Goal: Transaction & Acquisition: Purchase product/service

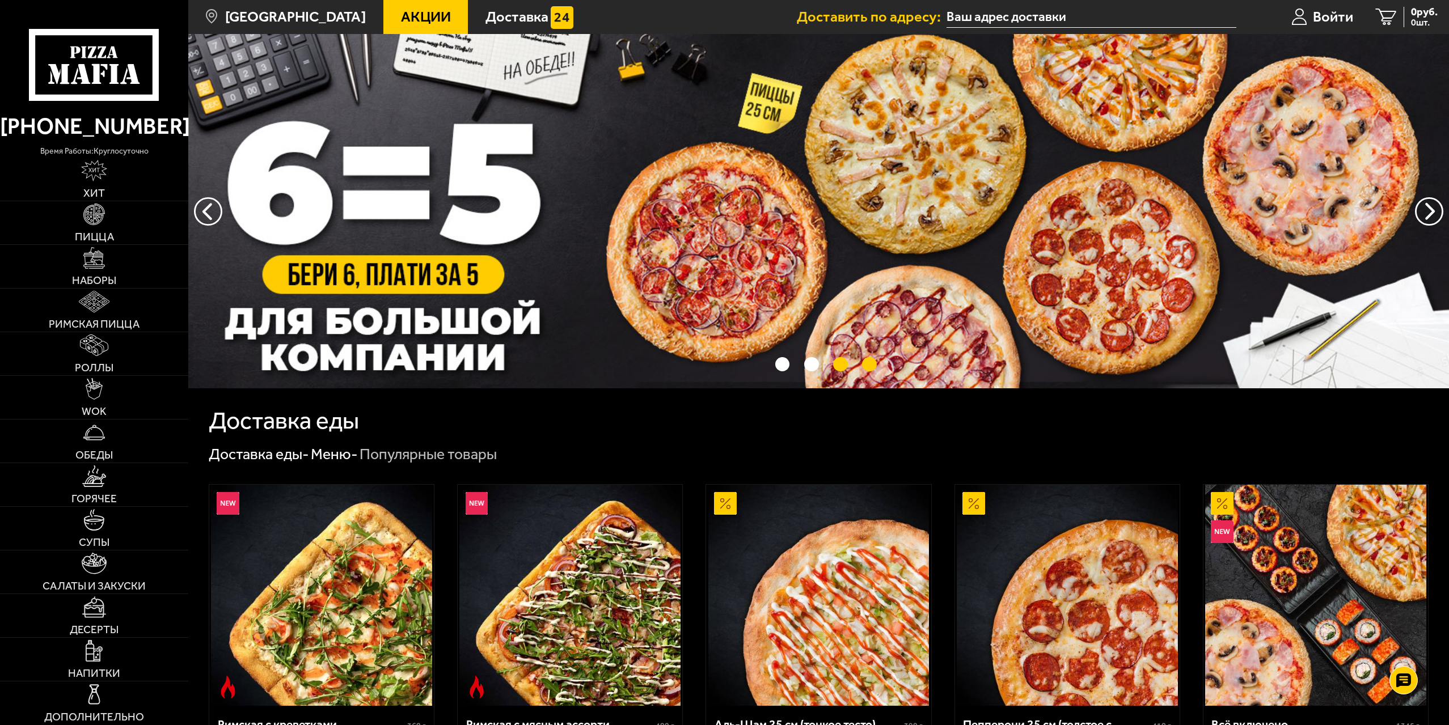
click at [836, 366] on button "точки переключения" at bounding box center [840, 364] width 15 height 15
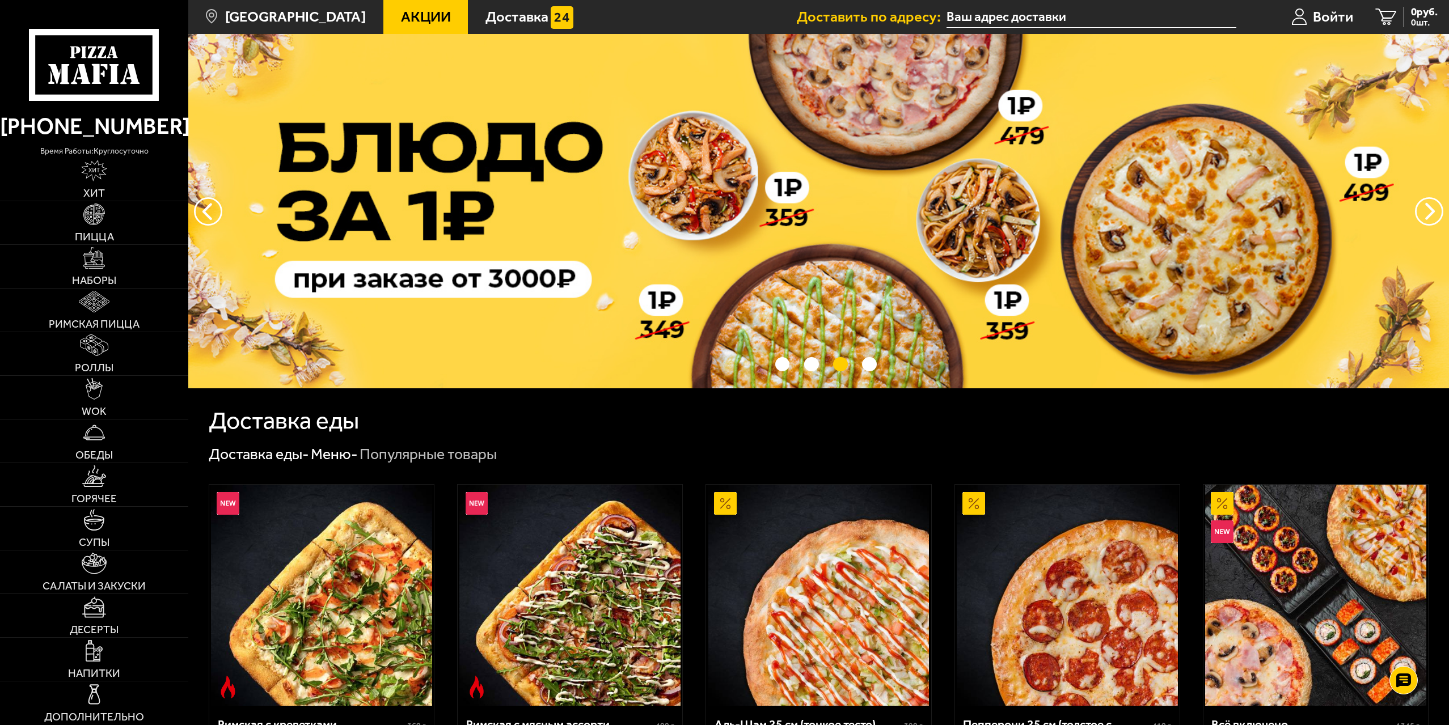
click at [823, 251] on img at bounding box center [818, 211] width 1261 height 354
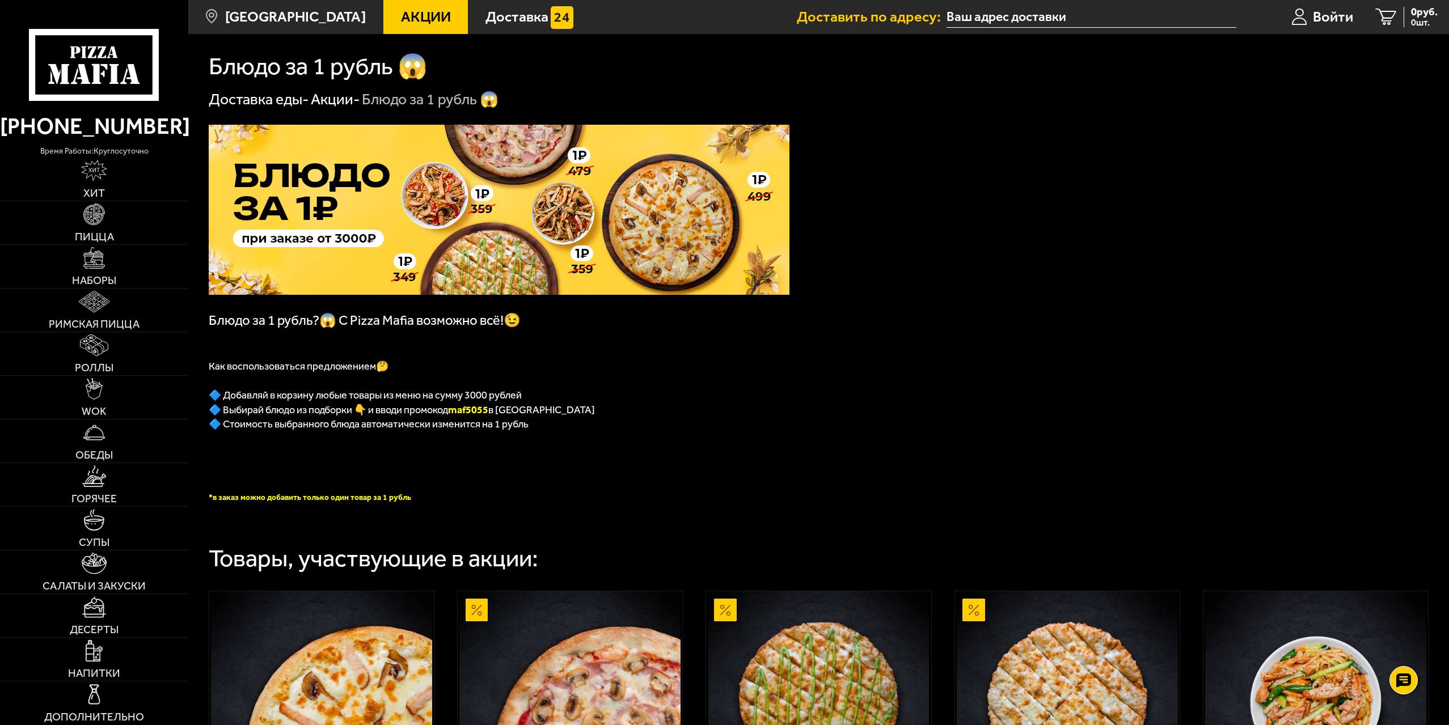
click at [401, 17] on span "Акции" at bounding box center [426, 17] width 50 height 15
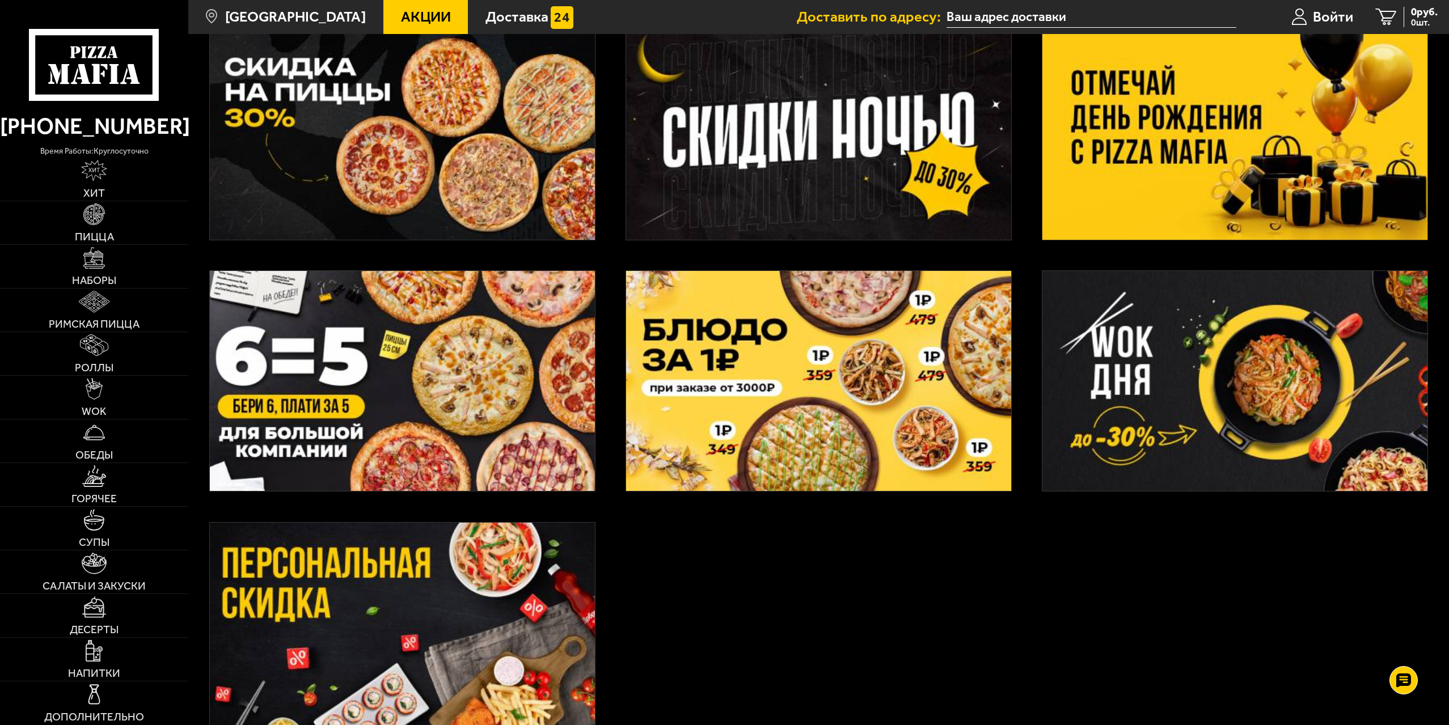
scroll to position [313, 0]
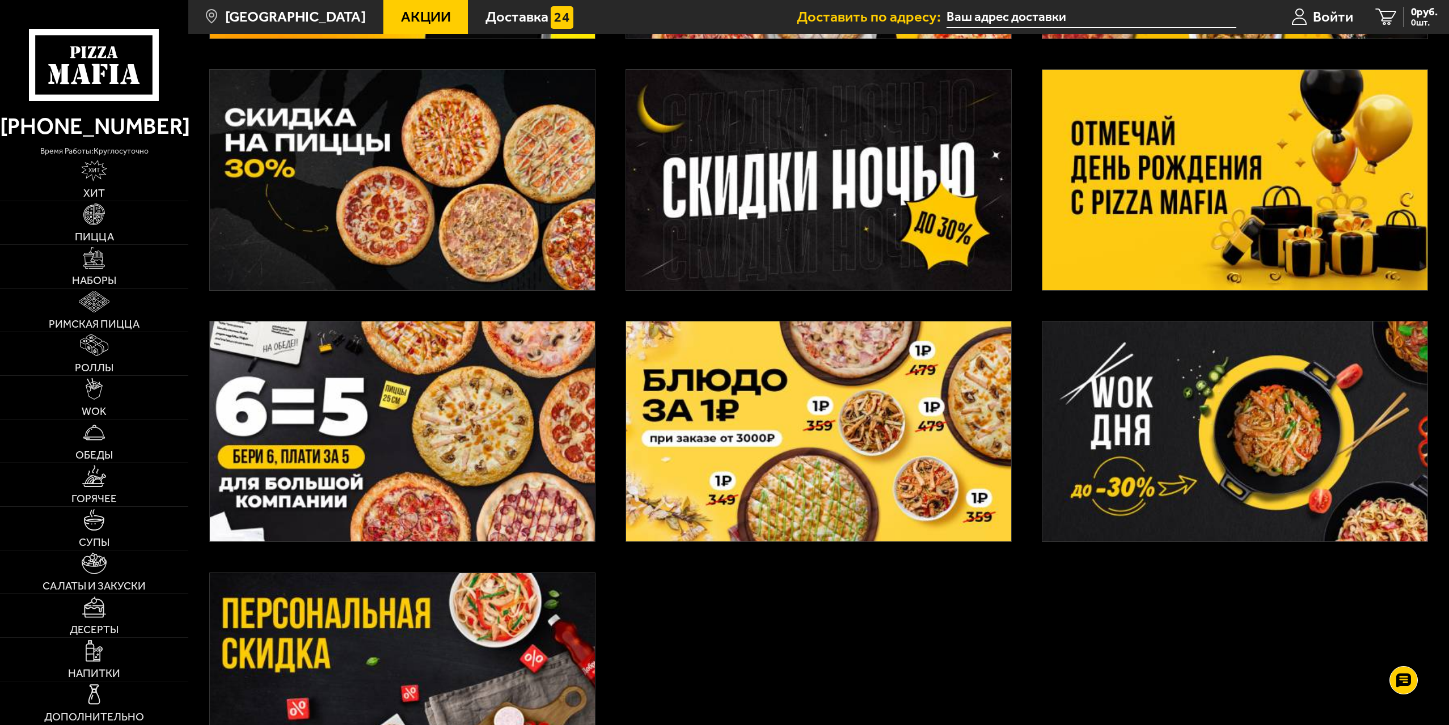
click at [1149, 405] on img at bounding box center [1234, 432] width 385 height 221
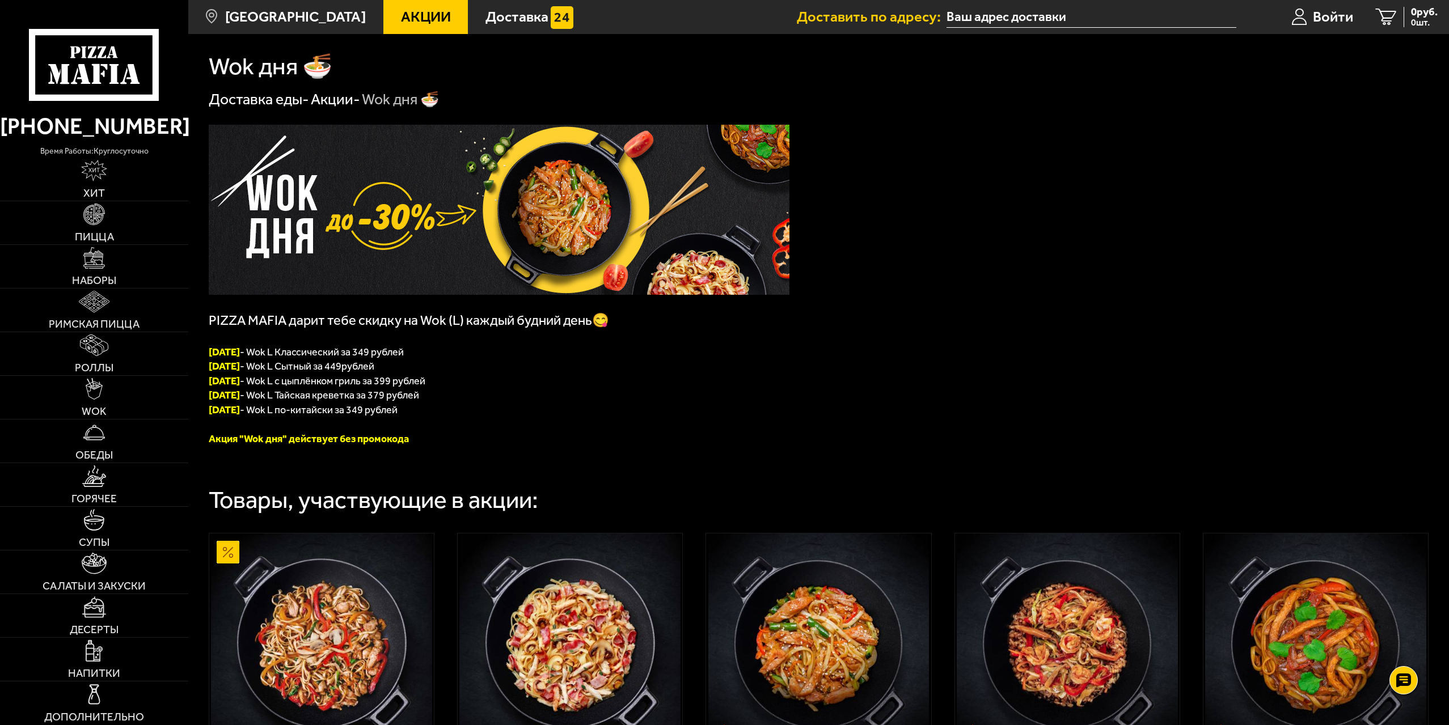
click at [413, 13] on span "Акции" at bounding box center [426, 17] width 50 height 15
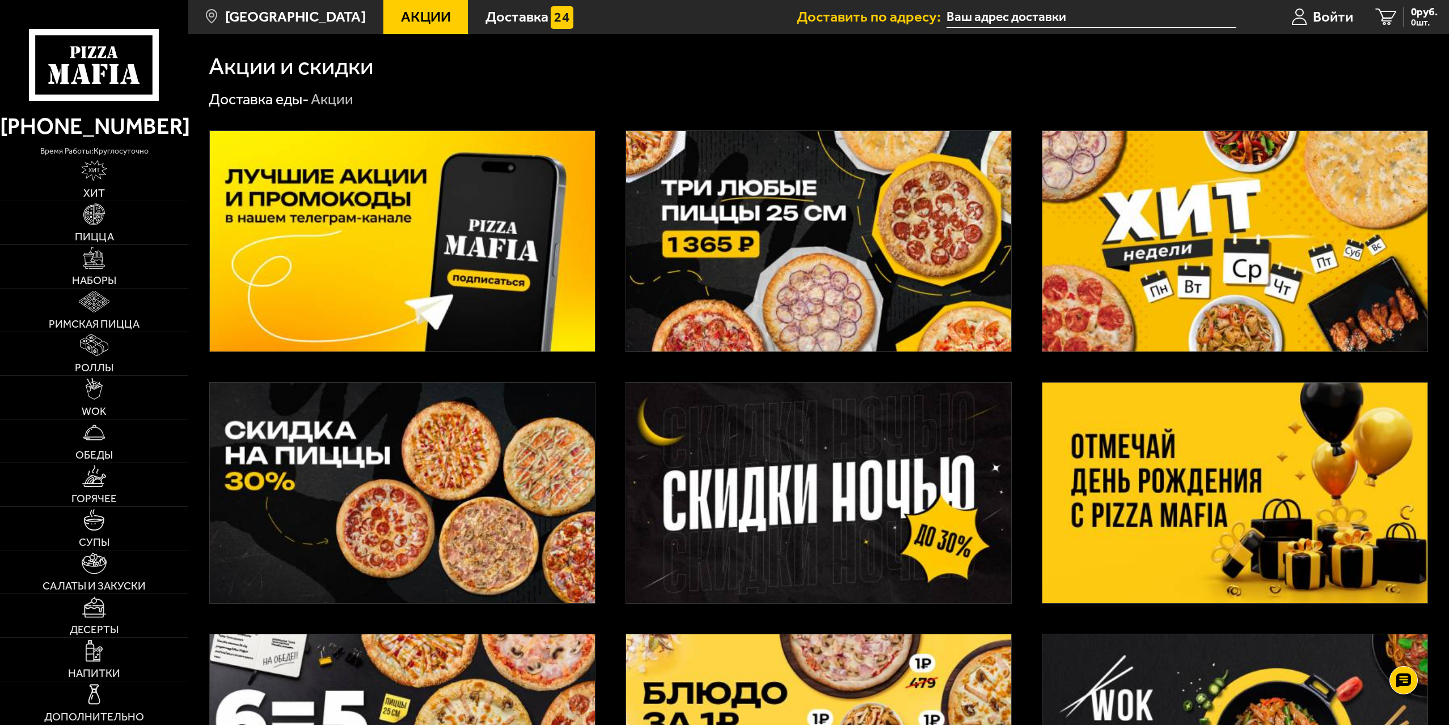
click at [1215, 477] on img at bounding box center [1234, 493] width 385 height 221
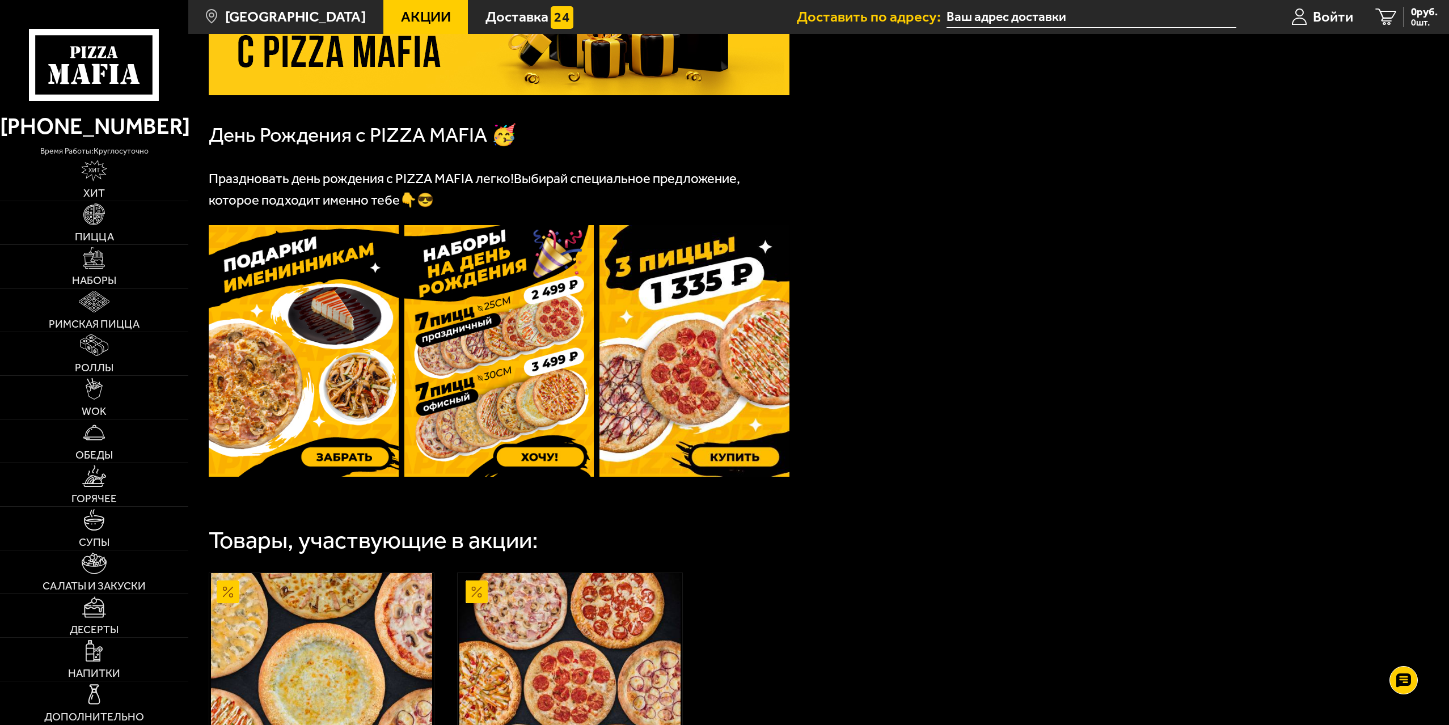
scroll to position [199, 0]
click at [714, 353] on img at bounding box center [694, 352] width 190 height 252
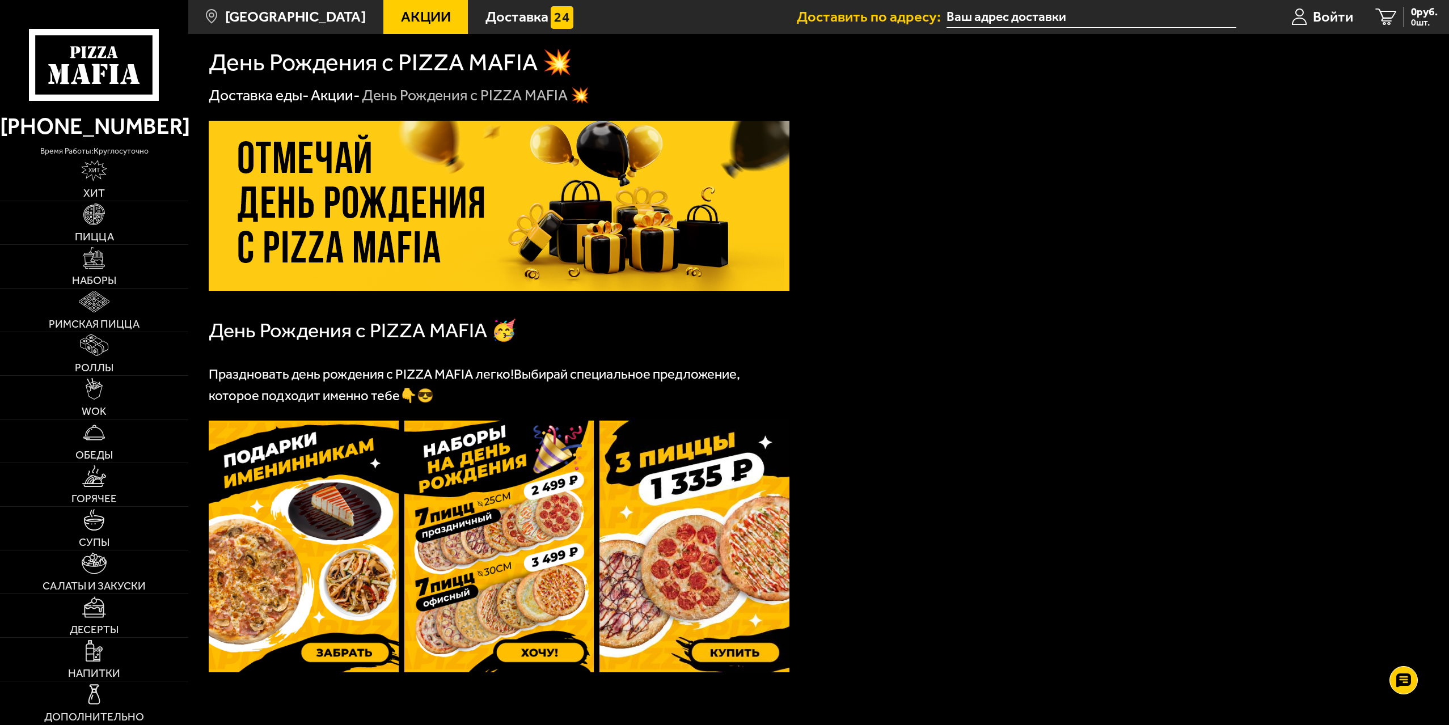
scroll to position [0, 0]
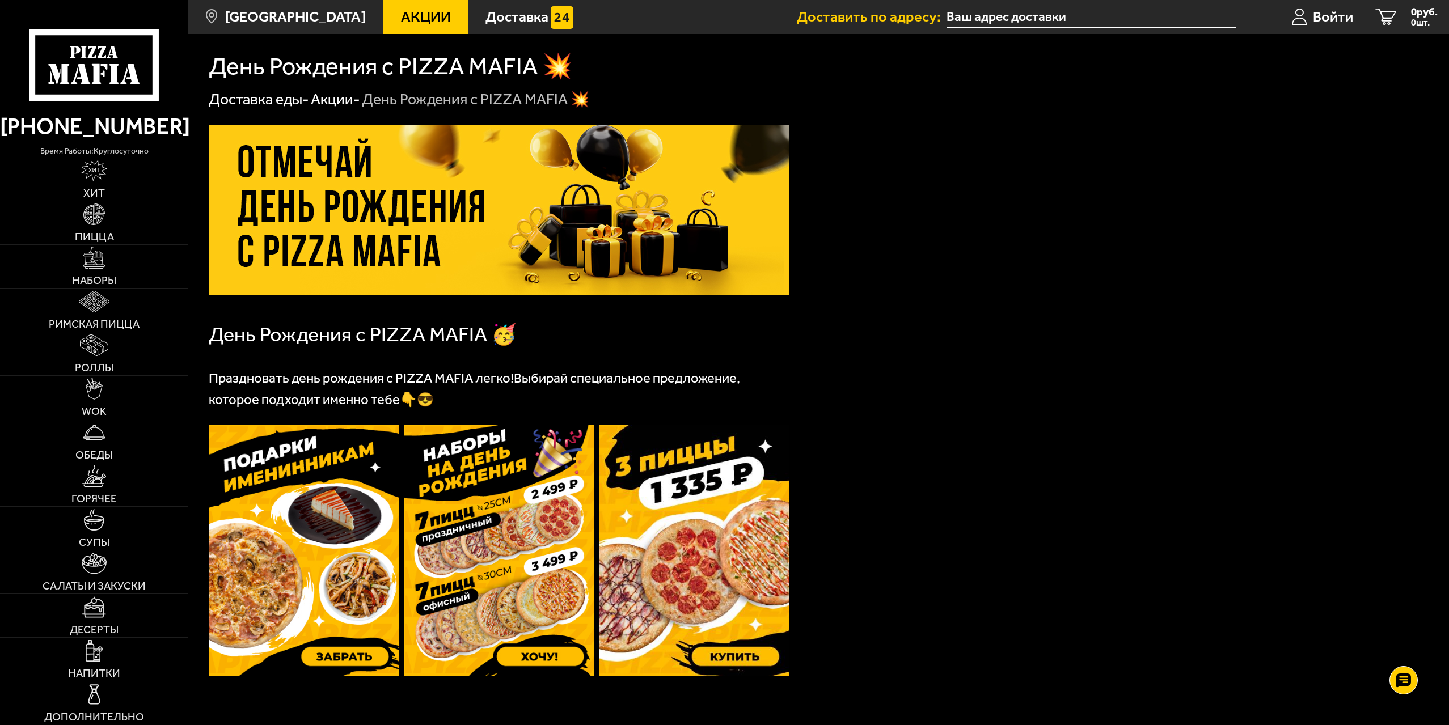
click at [421, 10] on span "Акции" at bounding box center [426, 17] width 50 height 15
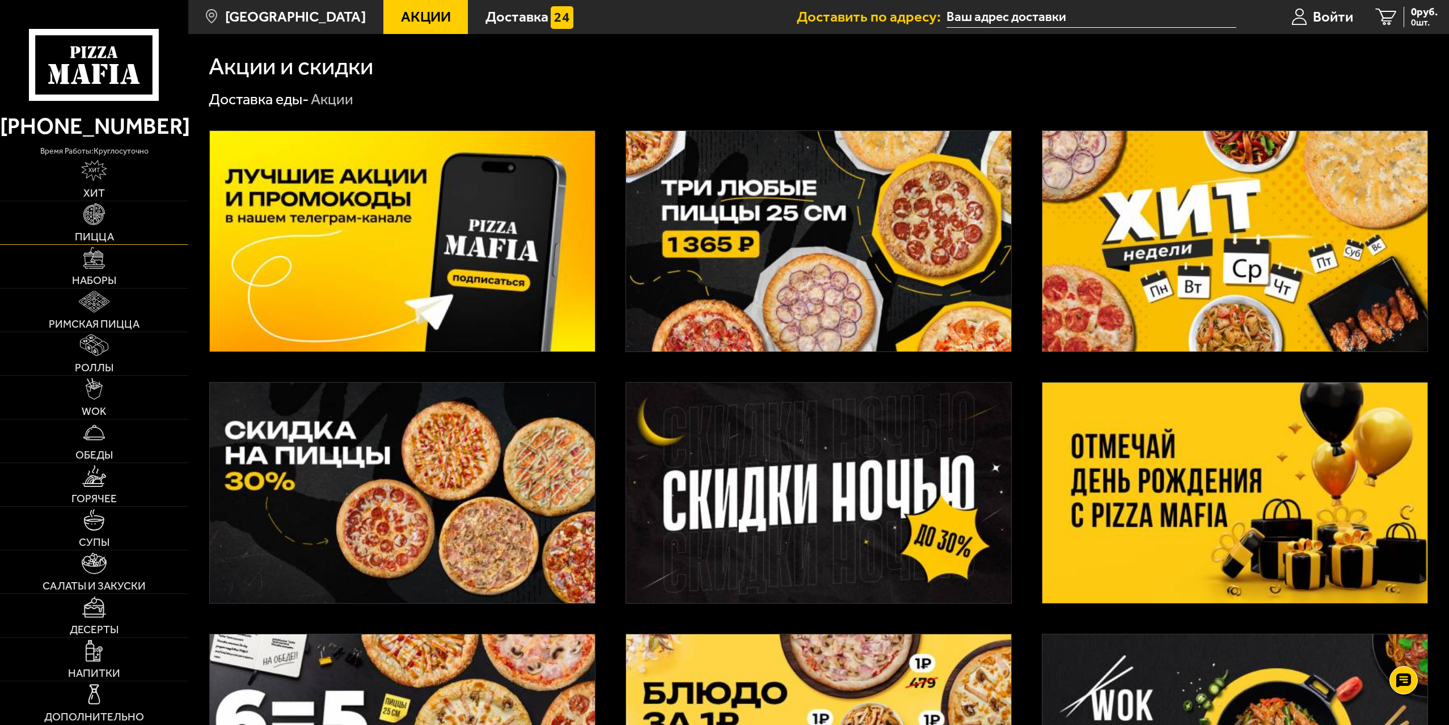
click at [87, 219] on img at bounding box center [94, 215] width 22 height 22
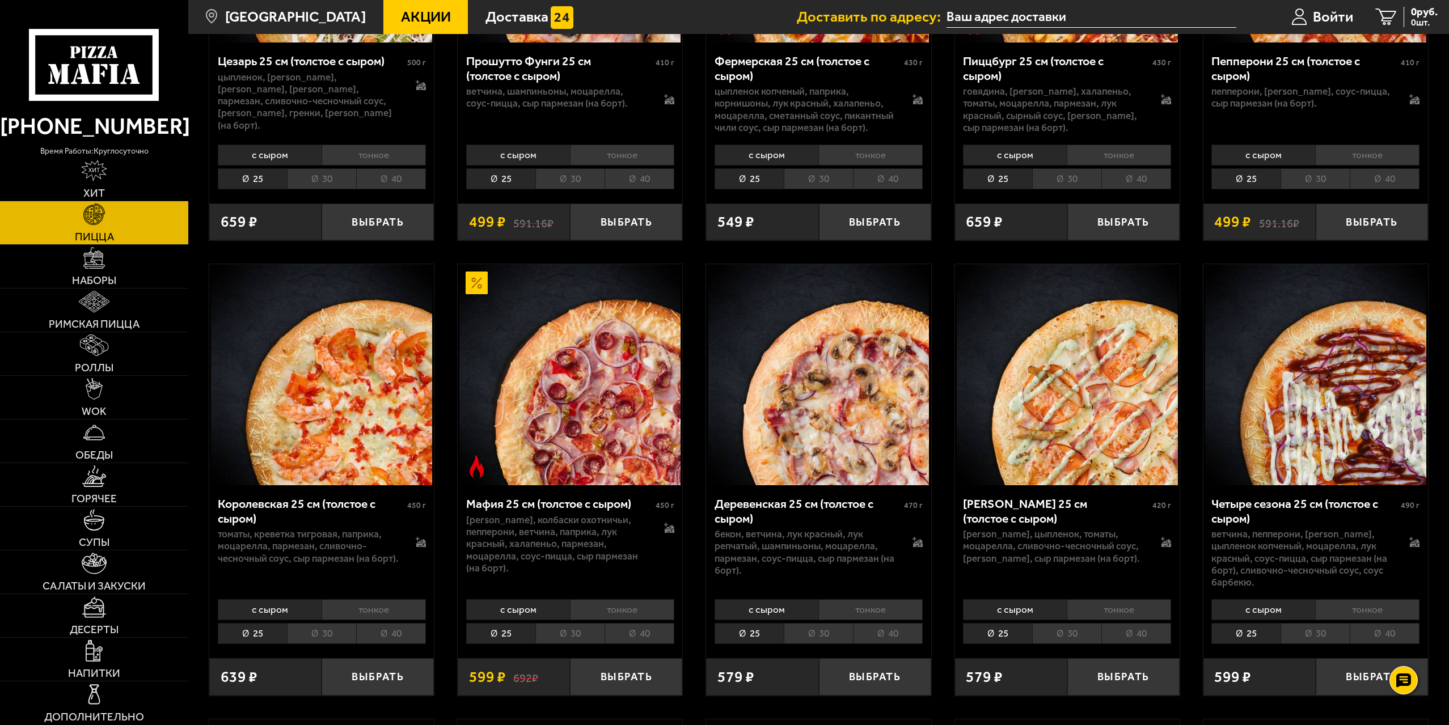
scroll to position [1701, 0]
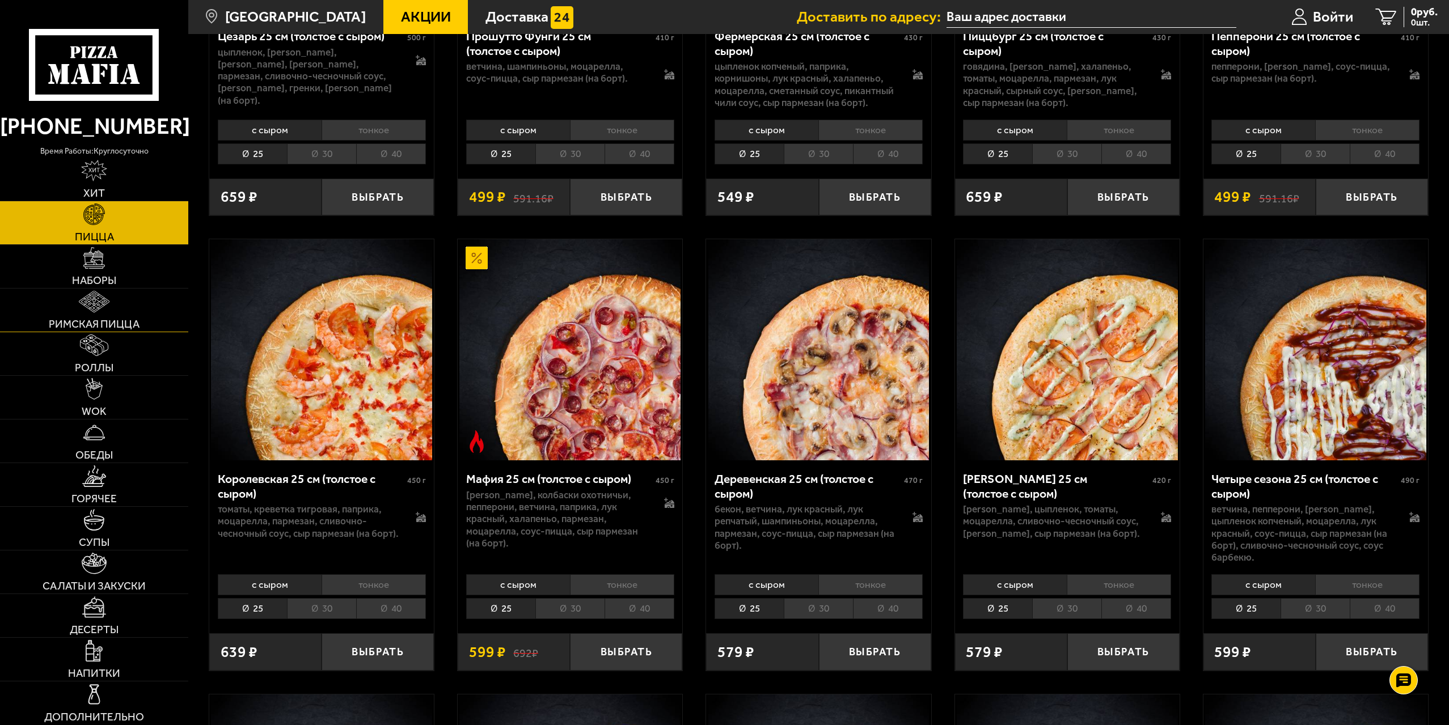
click at [93, 306] on img at bounding box center [94, 302] width 31 height 22
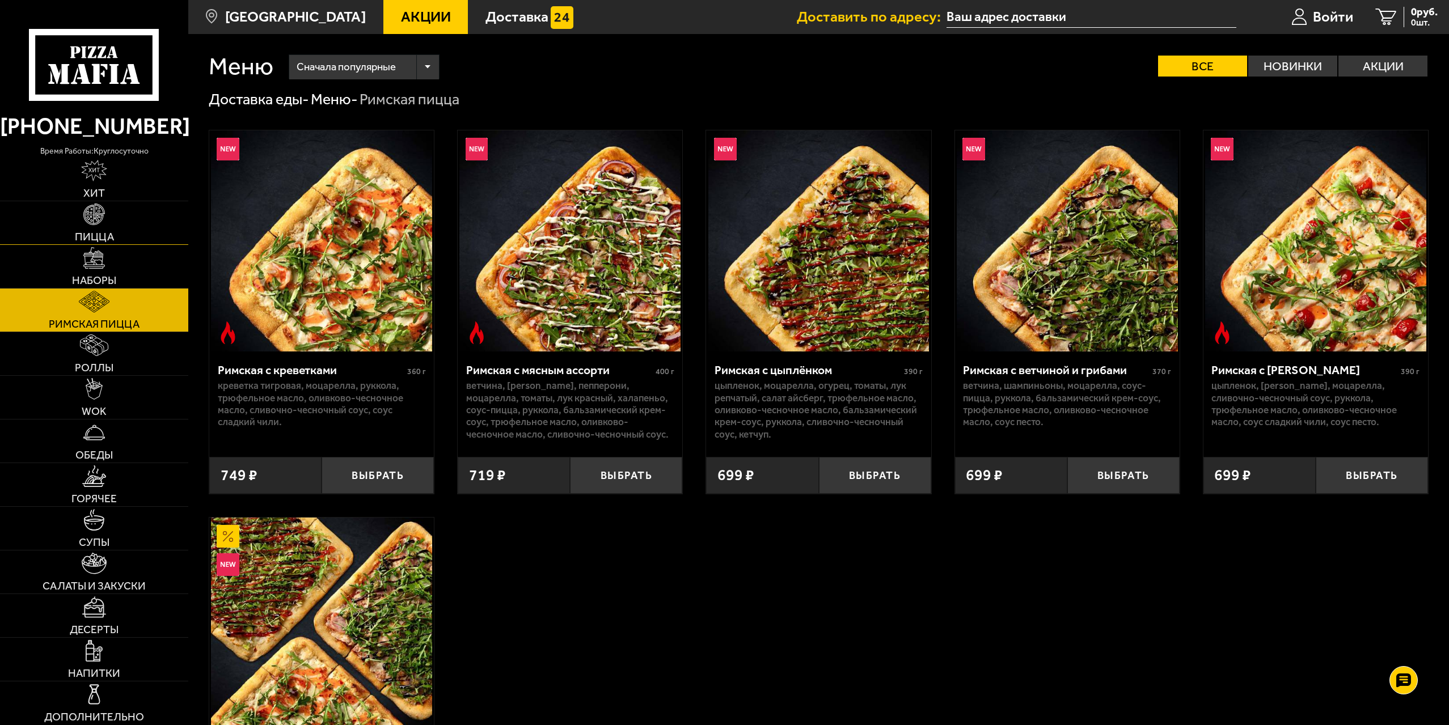
click at [96, 214] on img at bounding box center [94, 215] width 22 height 22
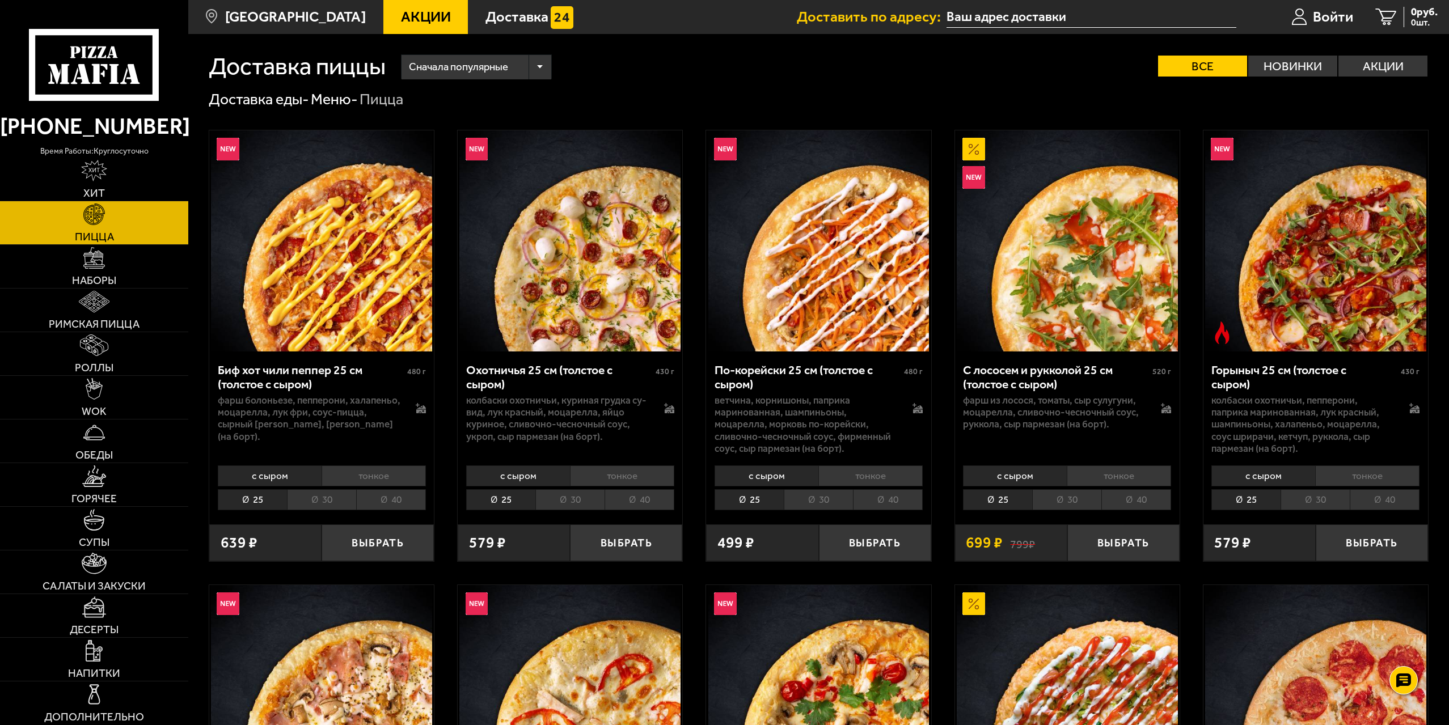
click at [315, 498] on li "30" at bounding box center [321, 499] width 69 height 21
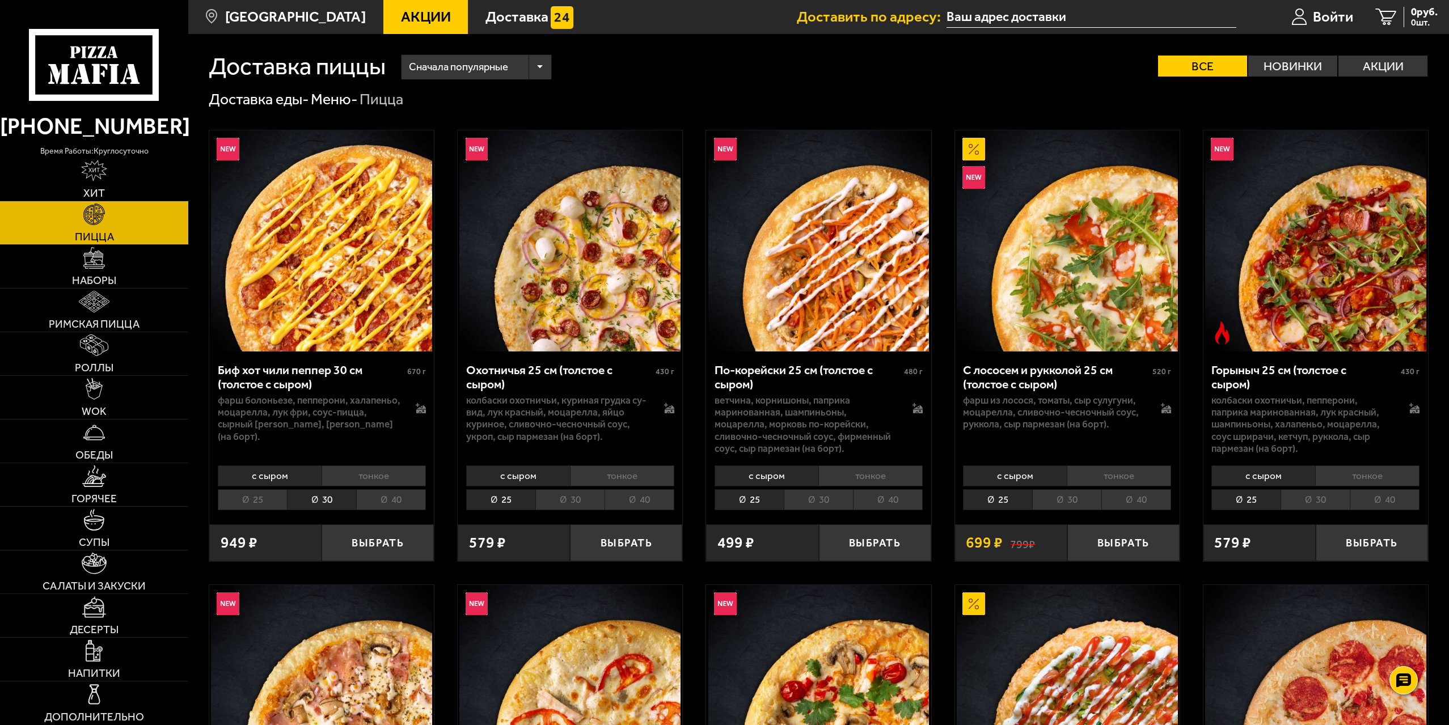
click at [244, 506] on li "25" at bounding box center [252, 499] width 69 height 21
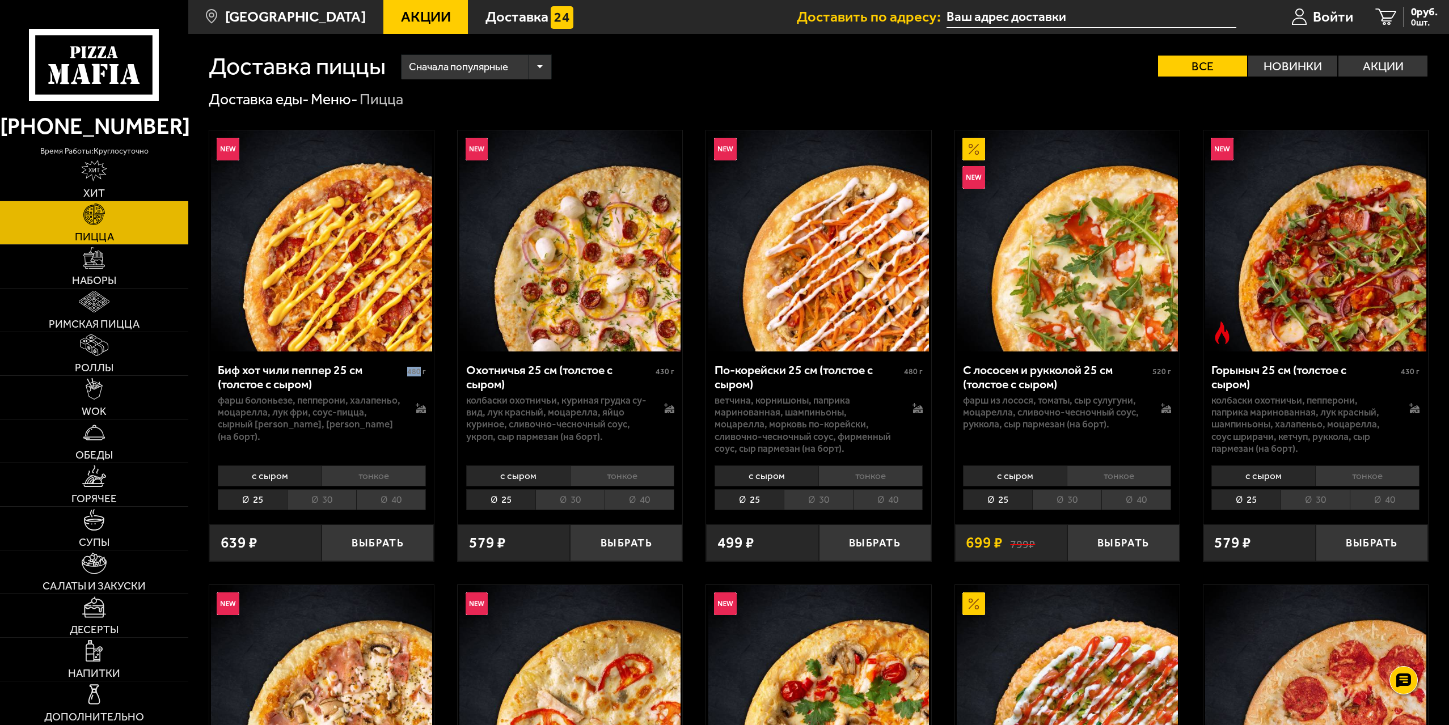
drag, startPoint x: 407, startPoint y: 370, endPoint x: 421, endPoint y: 371, distance: 14.8
click at [421, 371] on div "Биф хот чили пеппер 25 см (толстое с сыром) 480 г" at bounding box center [322, 379] width 208 height 32
click at [374, 394] on div "Биф хот чили пеппер 25 см (толстое с сыром) 480 г" at bounding box center [322, 379] width 208 height 32
click at [331, 502] on li "30" at bounding box center [321, 499] width 69 height 21
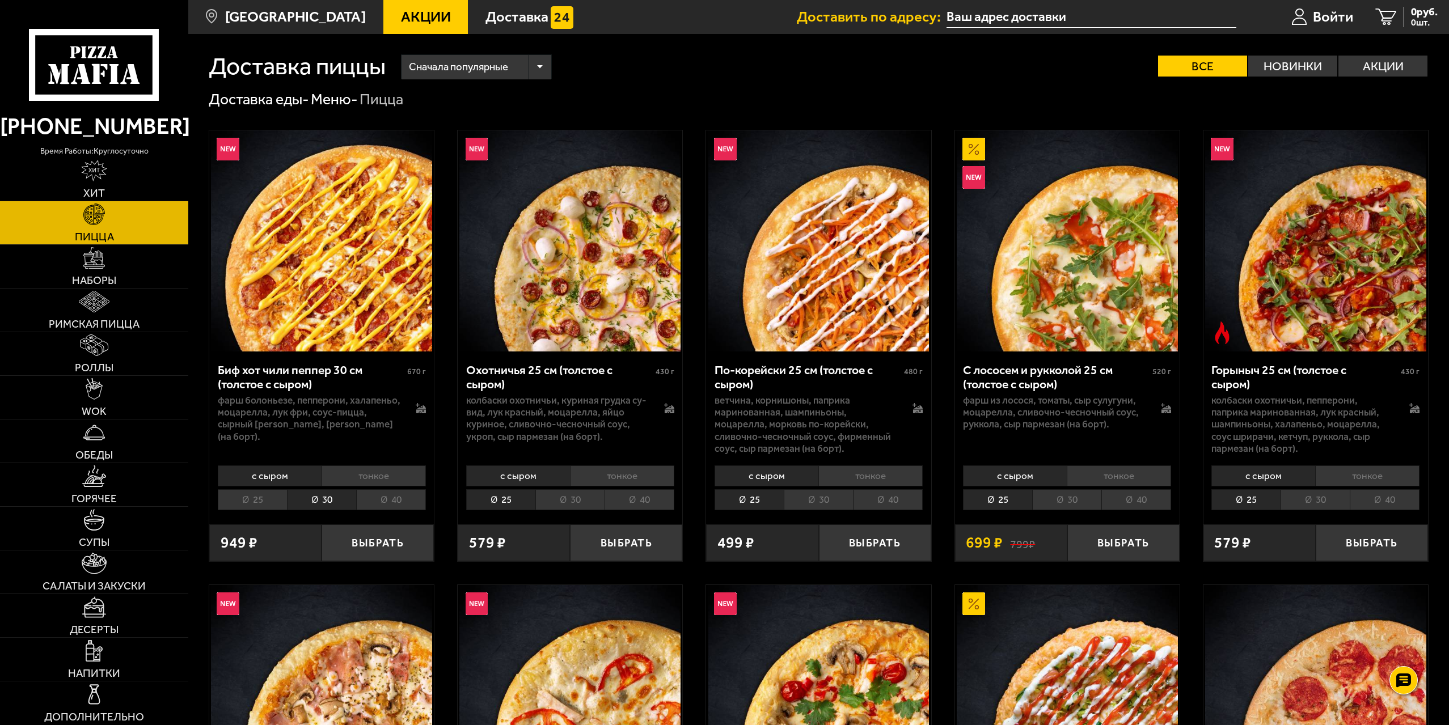
click at [257, 504] on li "25" at bounding box center [252, 499] width 69 height 21
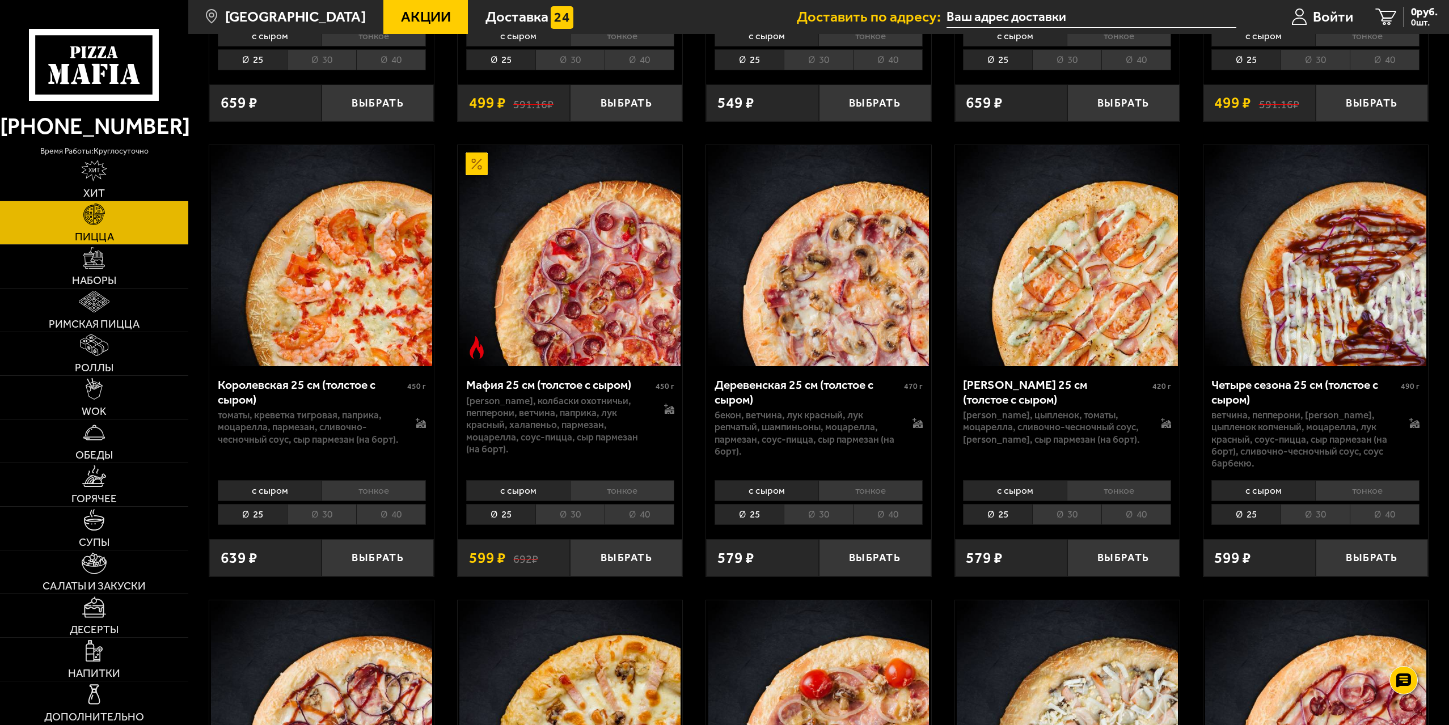
scroll to position [1890, 0]
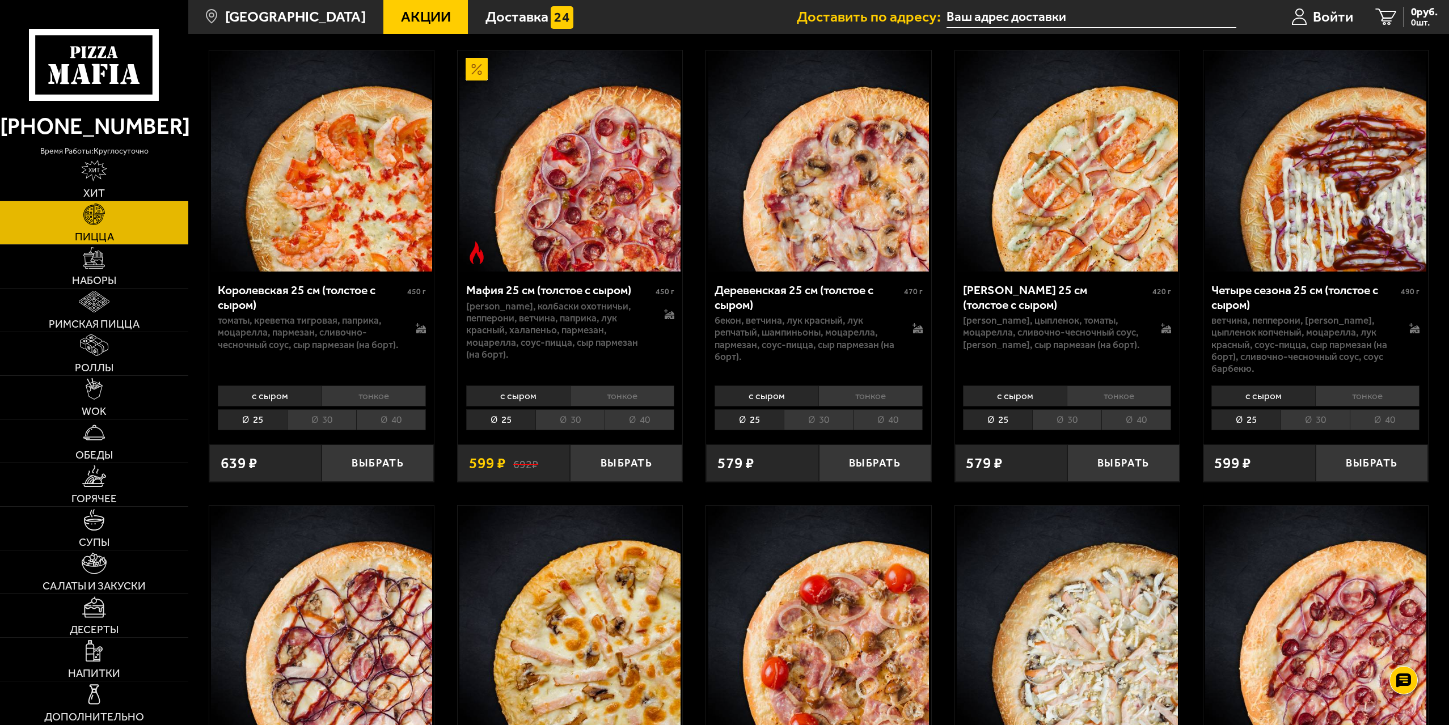
click at [576, 409] on li "30" at bounding box center [569, 419] width 69 height 21
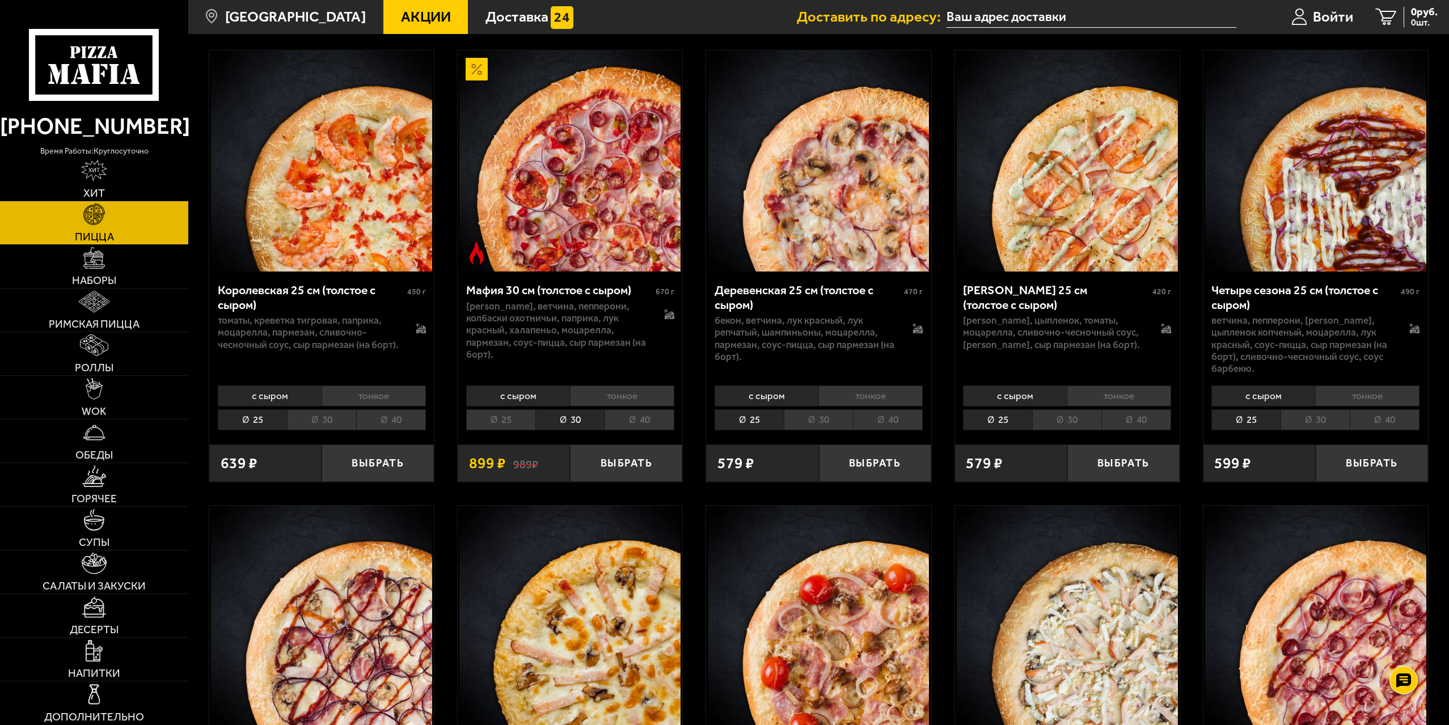
click at [634, 416] on li "40" at bounding box center [639, 419] width 70 height 21
click at [645, 456] on button "Выбрать" at bounding box center [626, 463] width 112 height 37
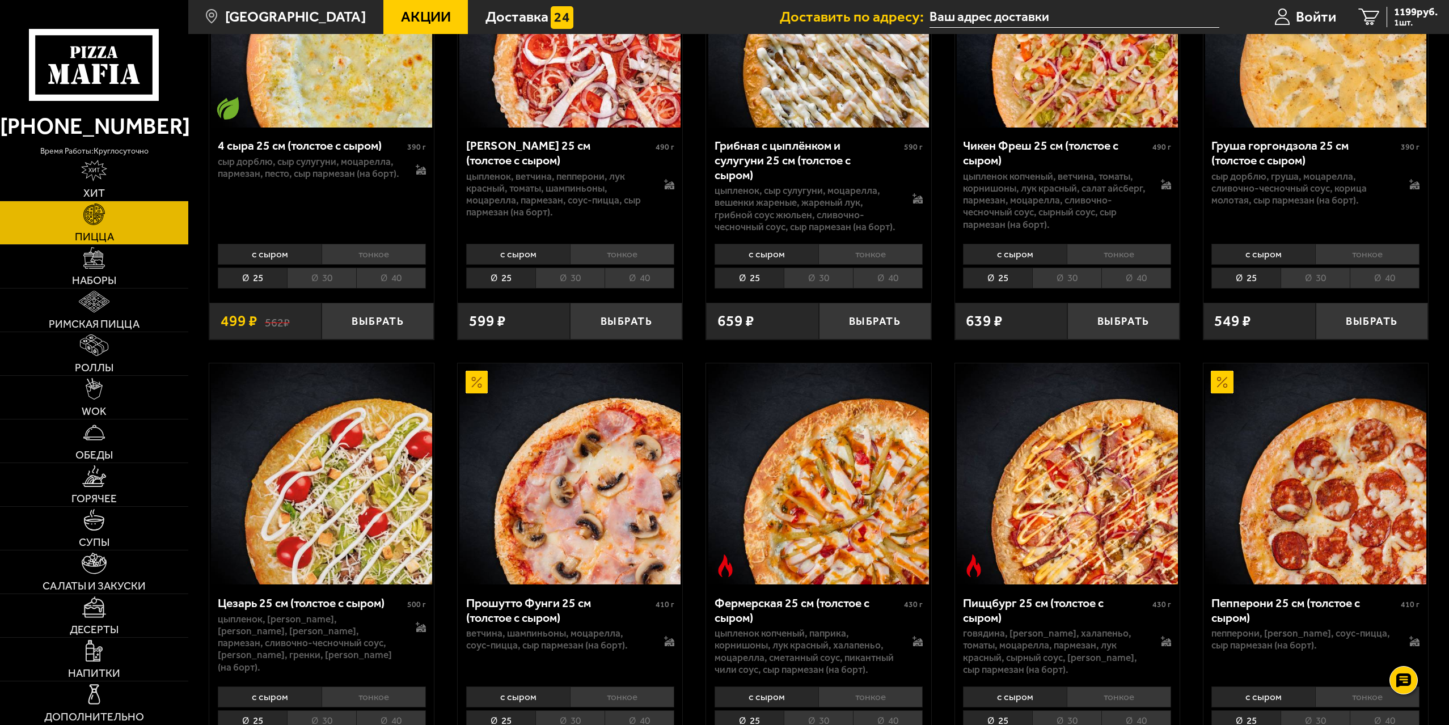
scroll to position [1323, 0]
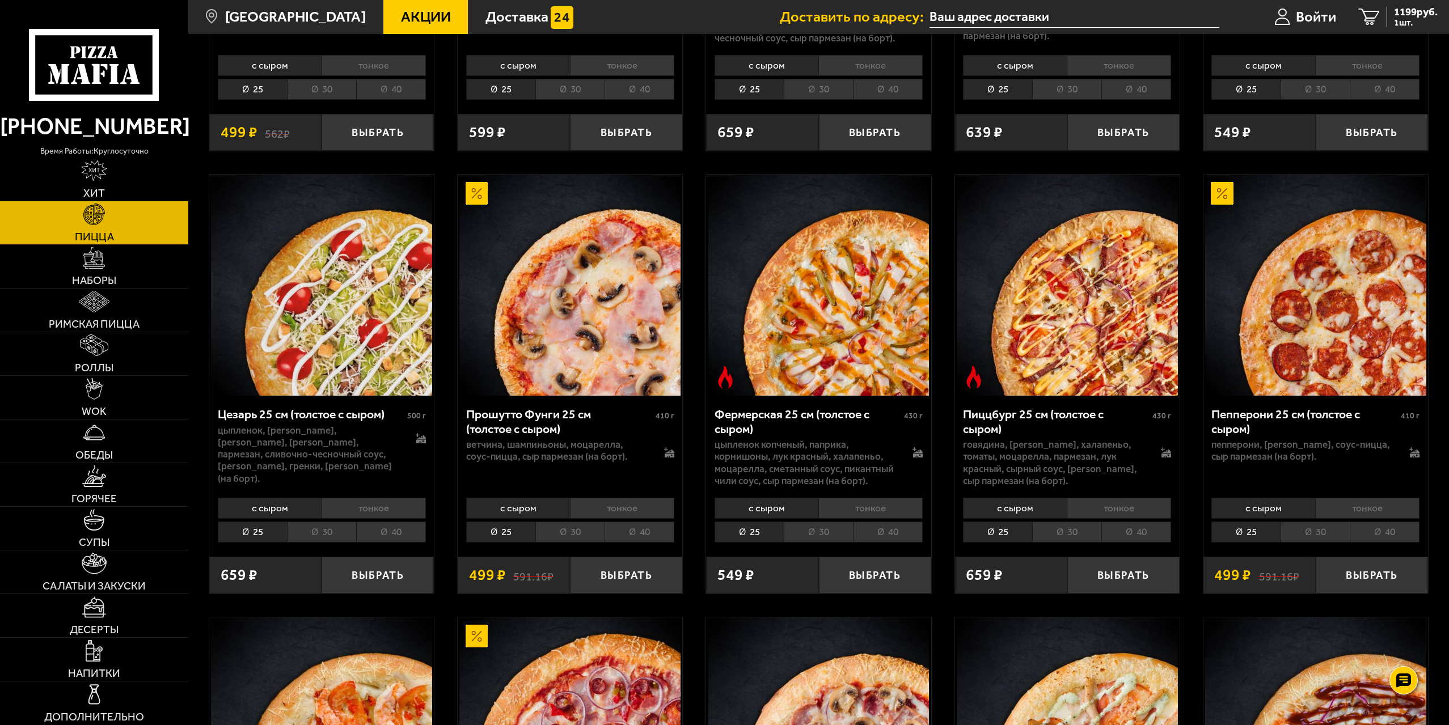
click at [1316, 525] on li "30" at bounding box center [1314, 532] width 69 height 21
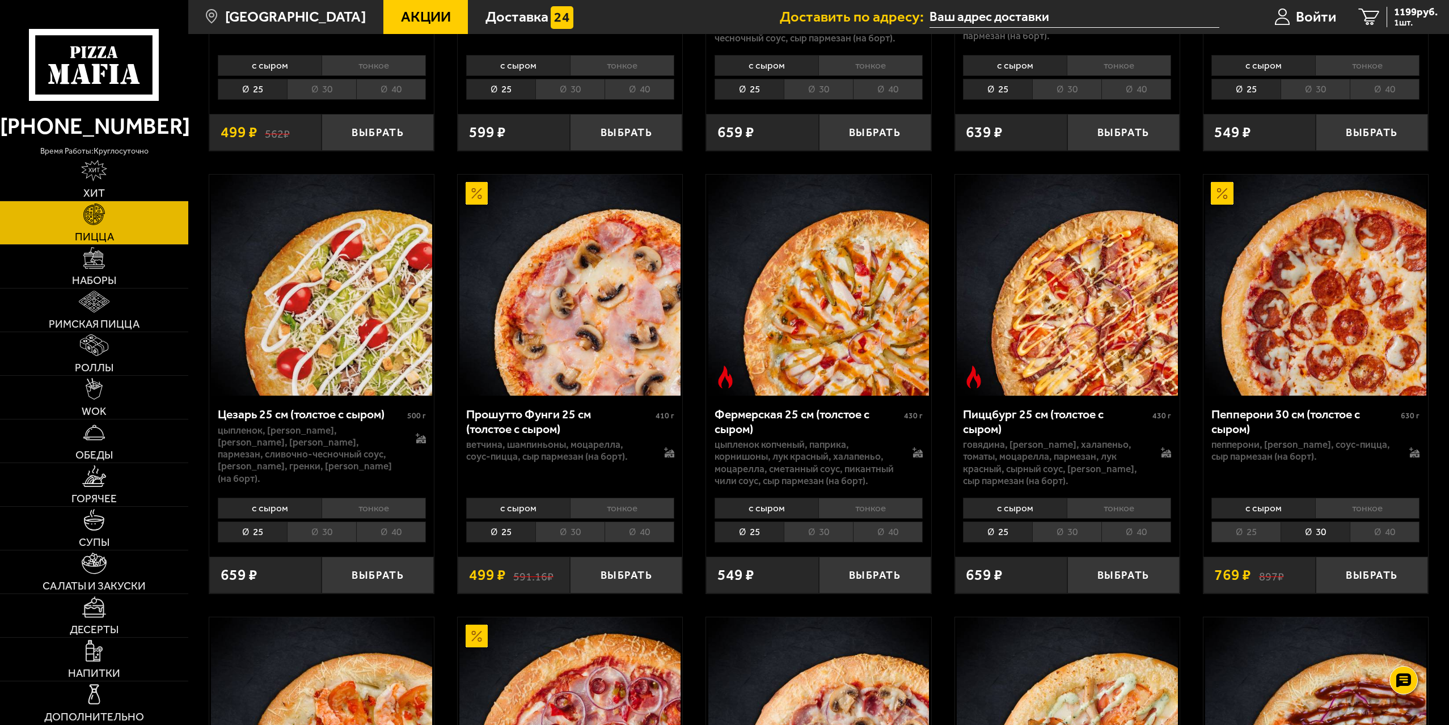
click at [1375, 524] on li "40" at bounding box center [1385, 532] width 70 height 21
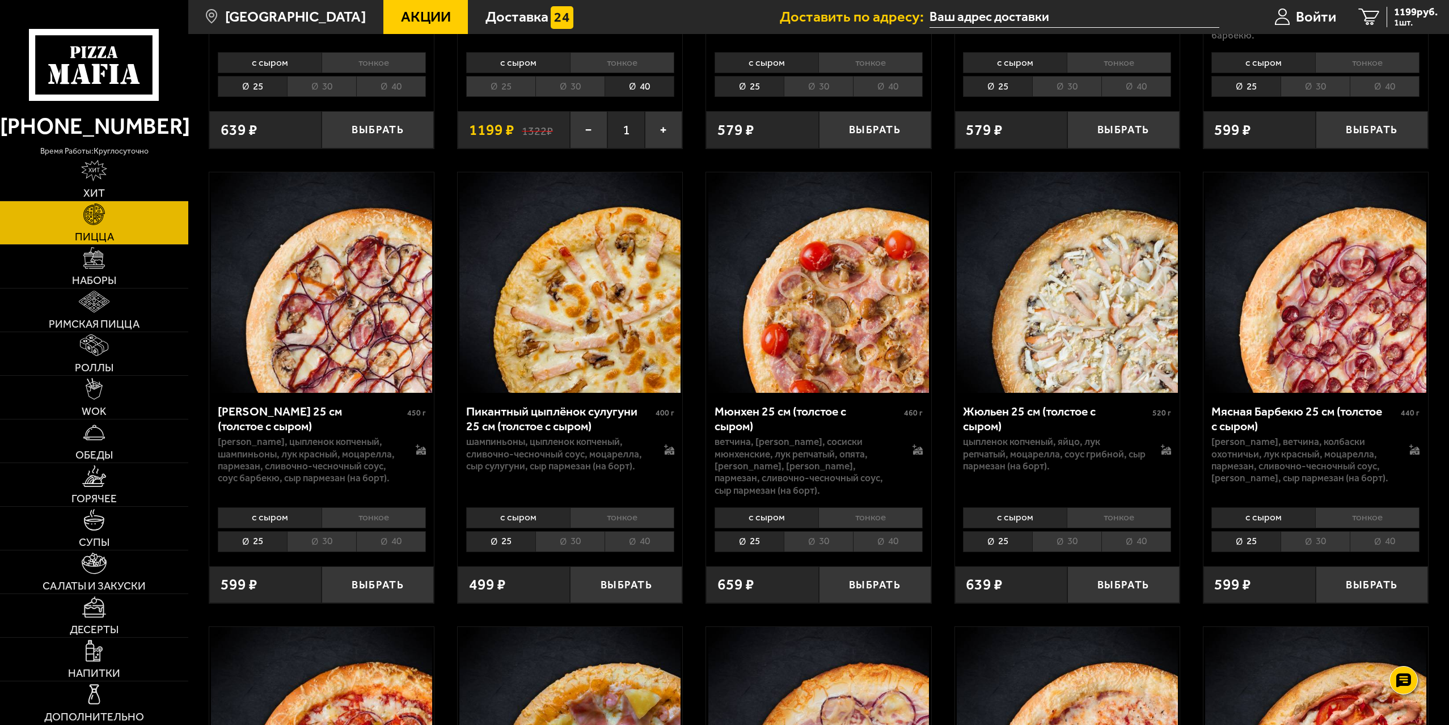
scroll to position [2268, 0]
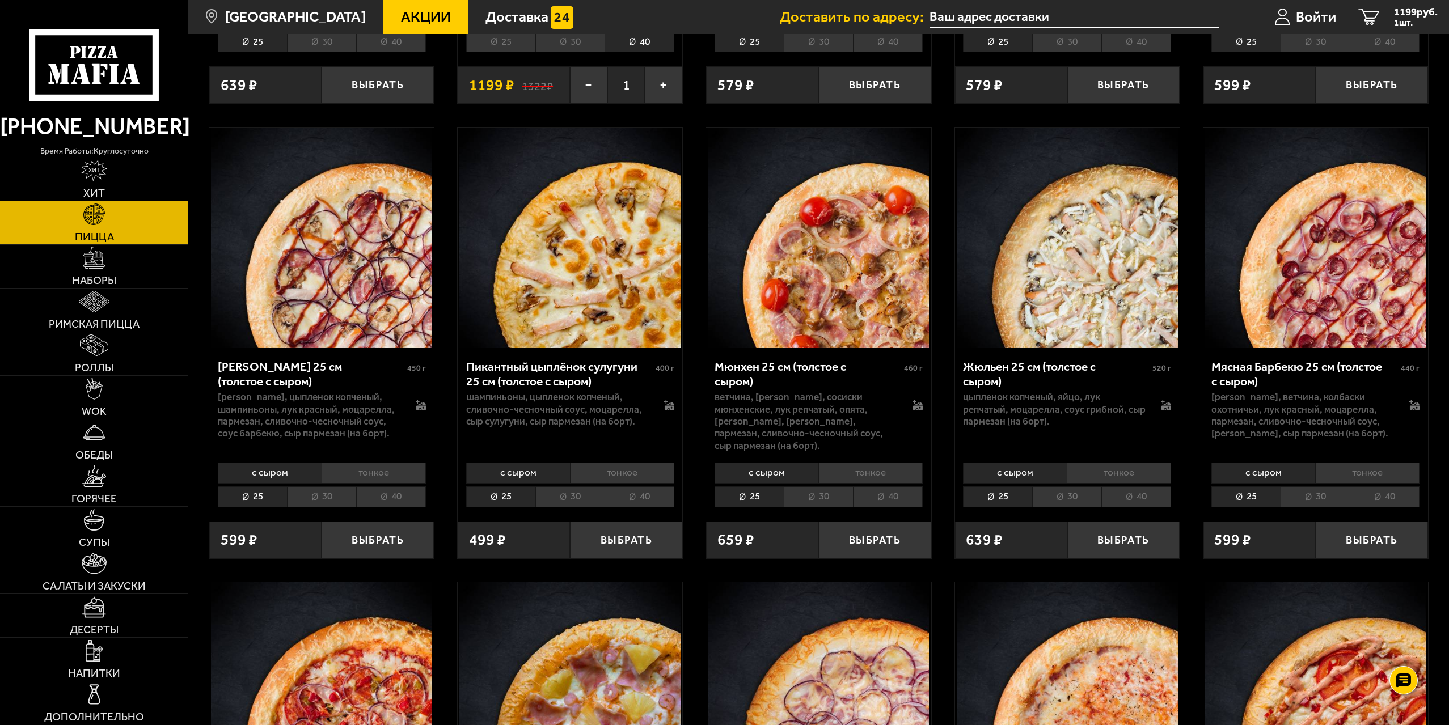
click at [1397, 487] on li "40" at bounding box center [1385, 497] width 70 height 21
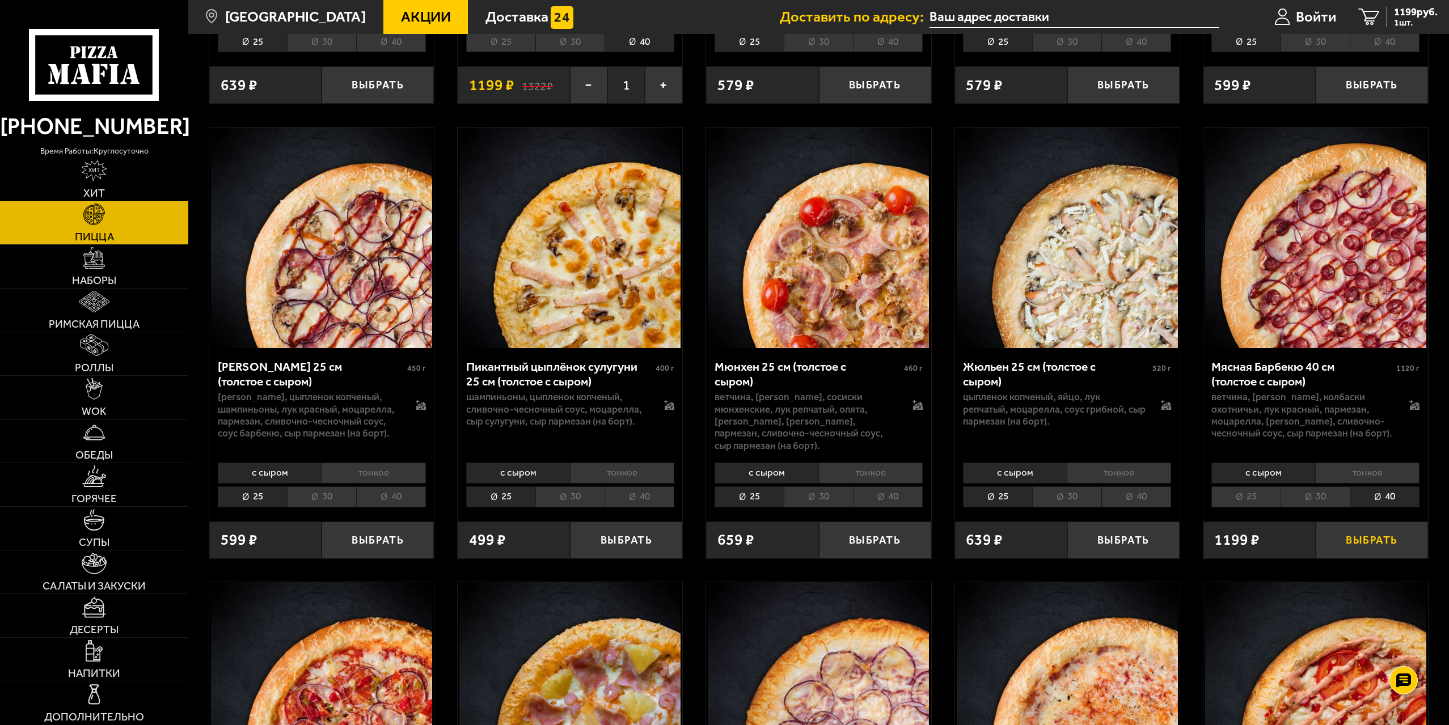
click at [1389, 528] on button "Выбрать" at bounding box center [1372, 540] width 112 height 37
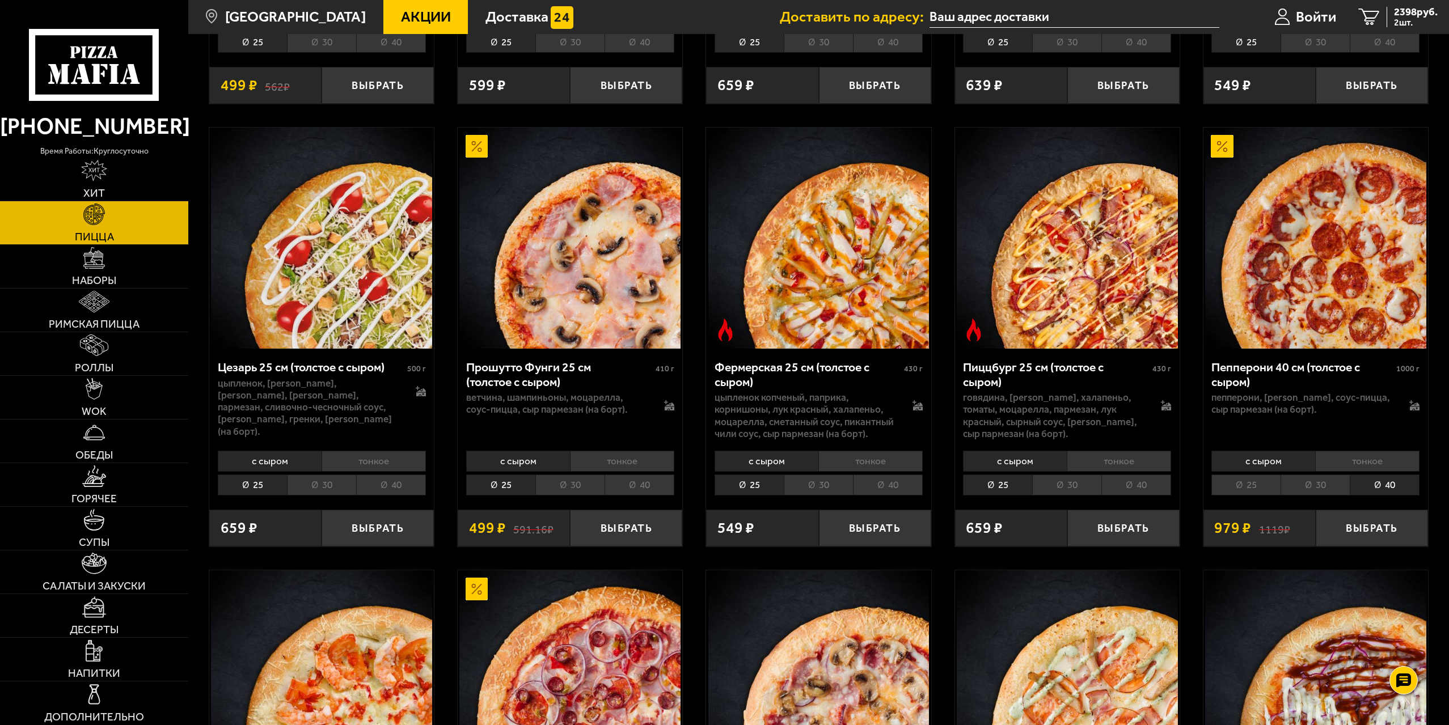
scroll to position [1323, 0]
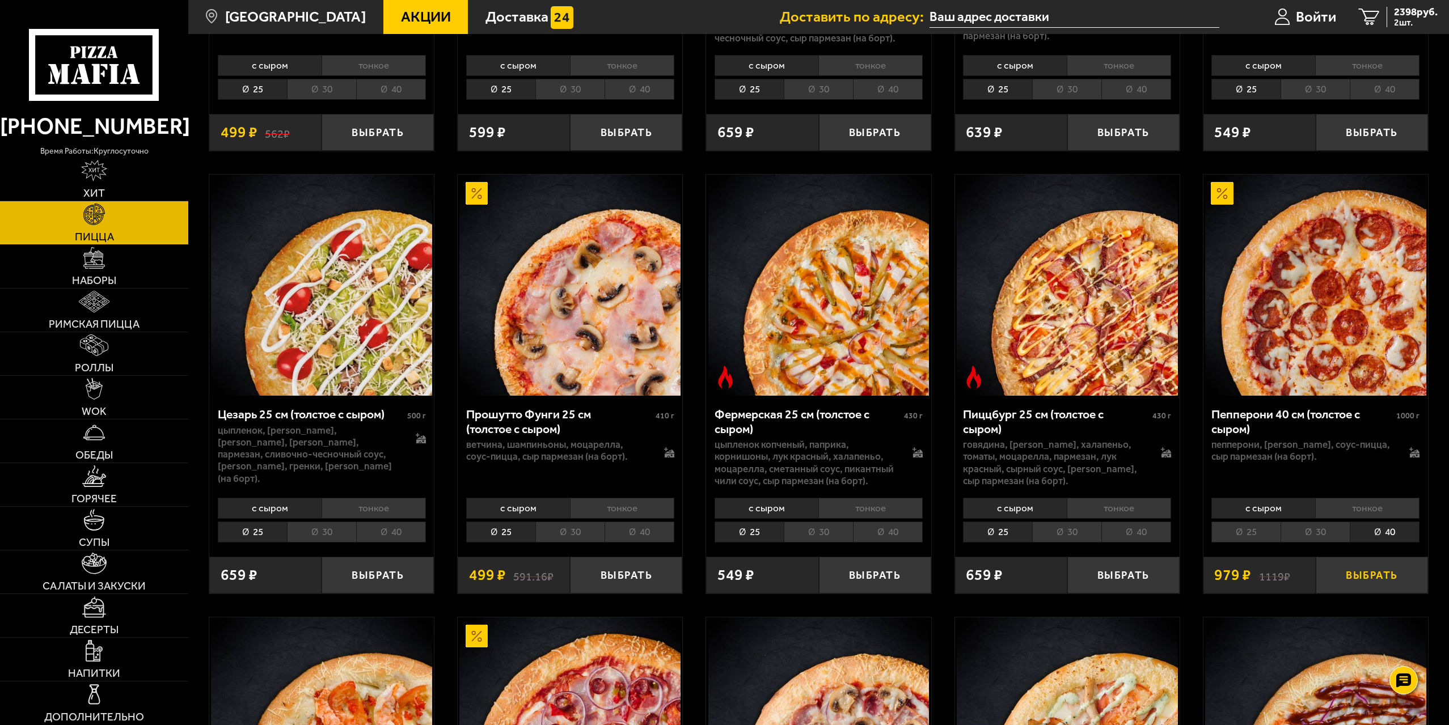
click at [1397, 565] on button "Выбрать" at bounding box center [1372, 575] width 112 height 37
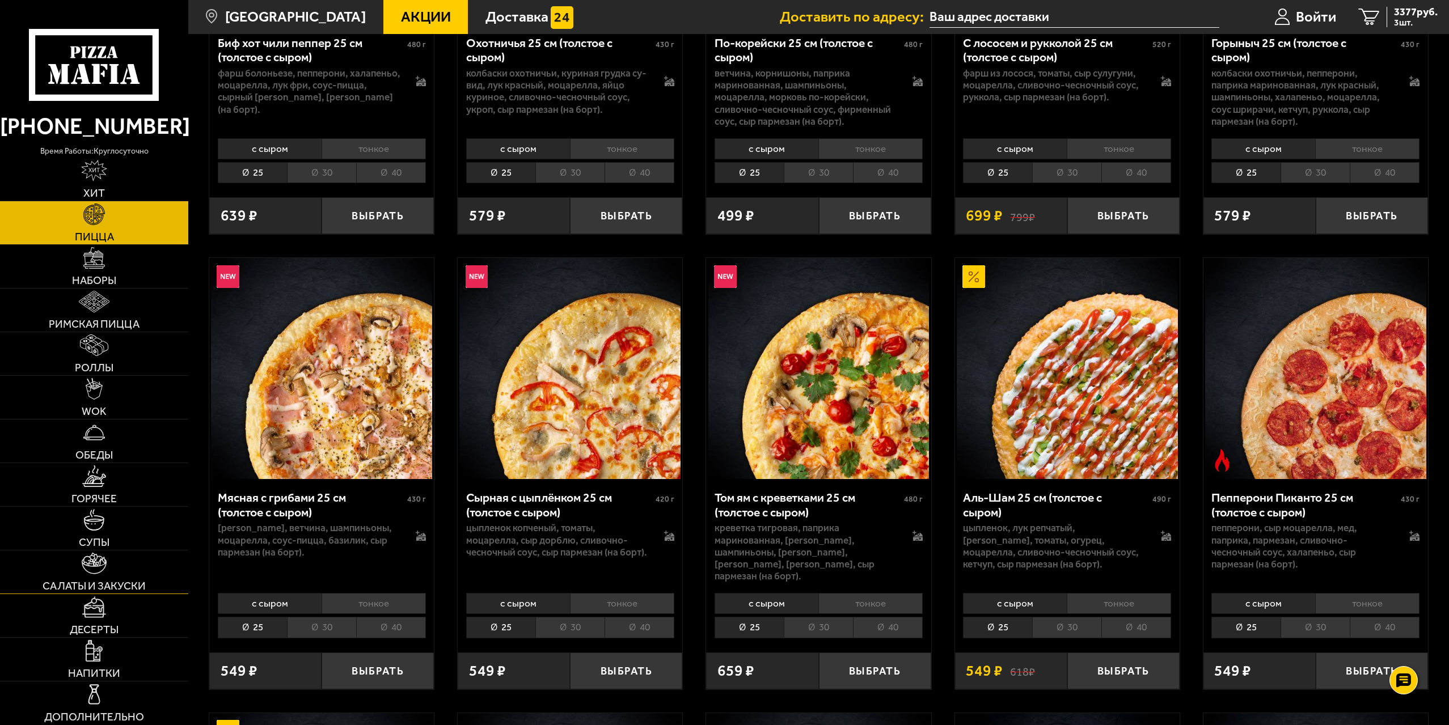
scroll to position [378, 0]
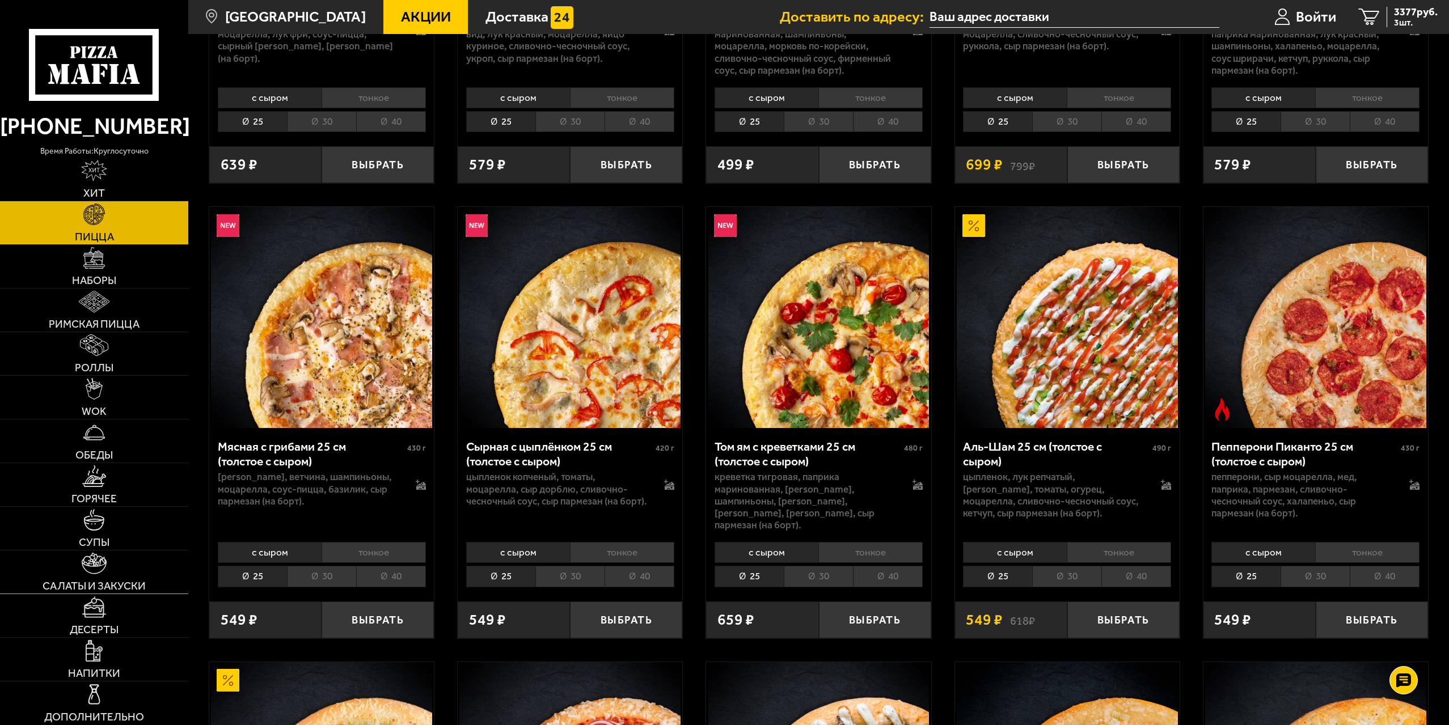
click at [117, 582] on span "Салаты и закуски" at bounding box center [94, 586] width 103 height 11
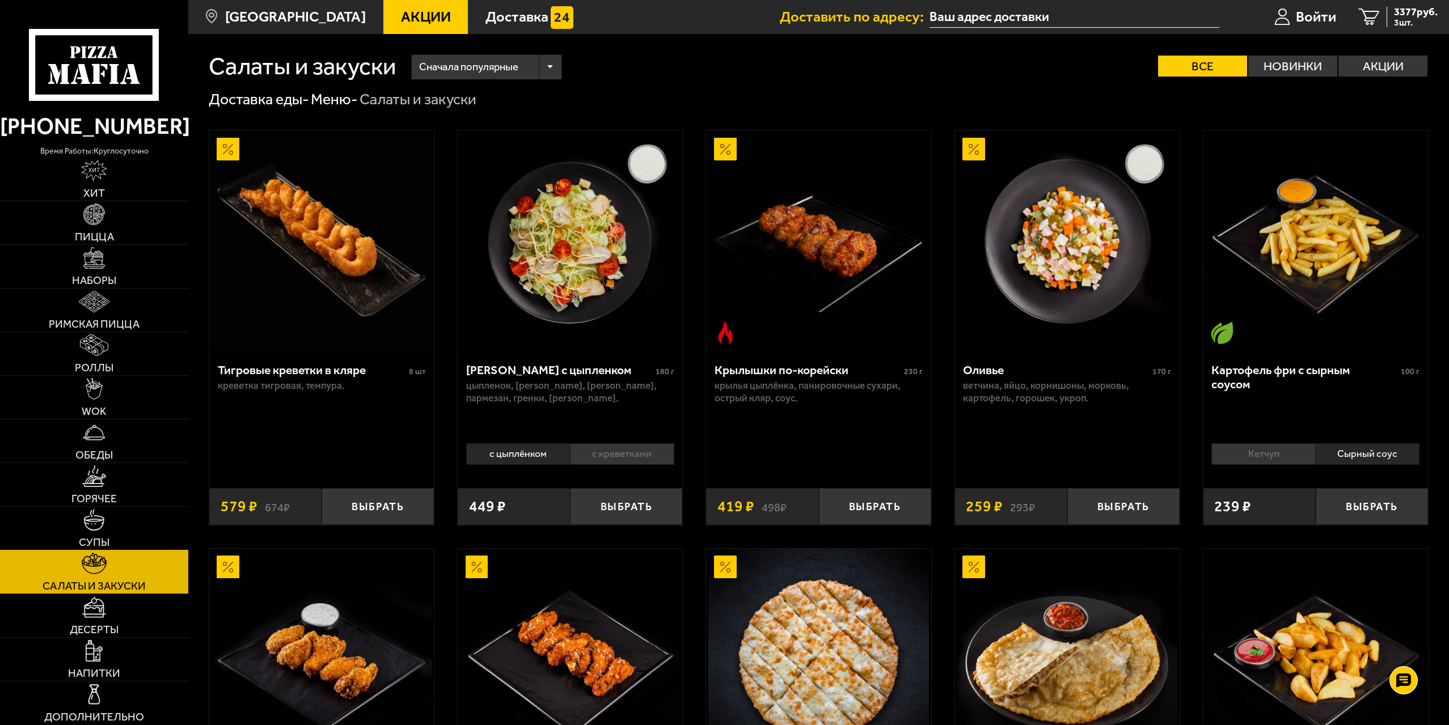
click at [111, 523] on link "Супы" at bounding box center [94, 528] width 188 height 43
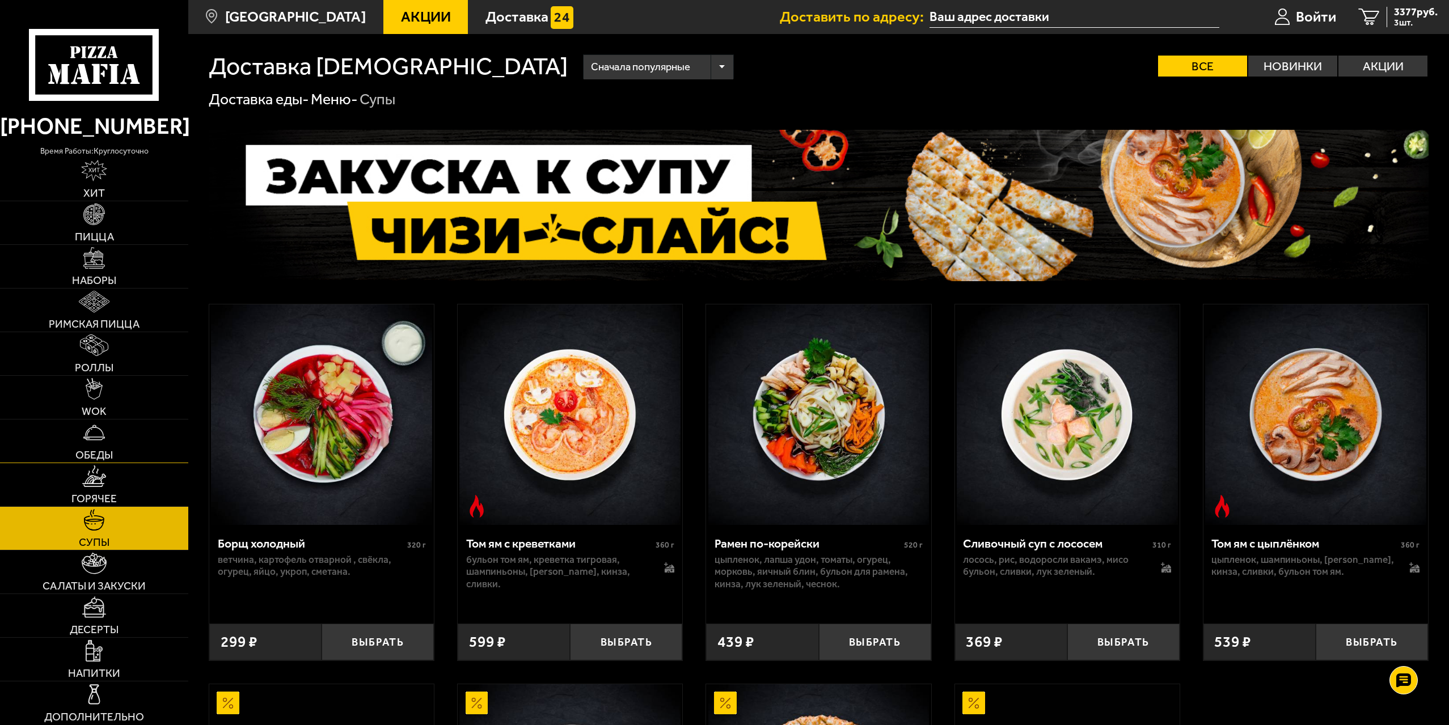
click at [107, 441] on link "Обеды" at bounding box center [94, 441] width 188 height 43
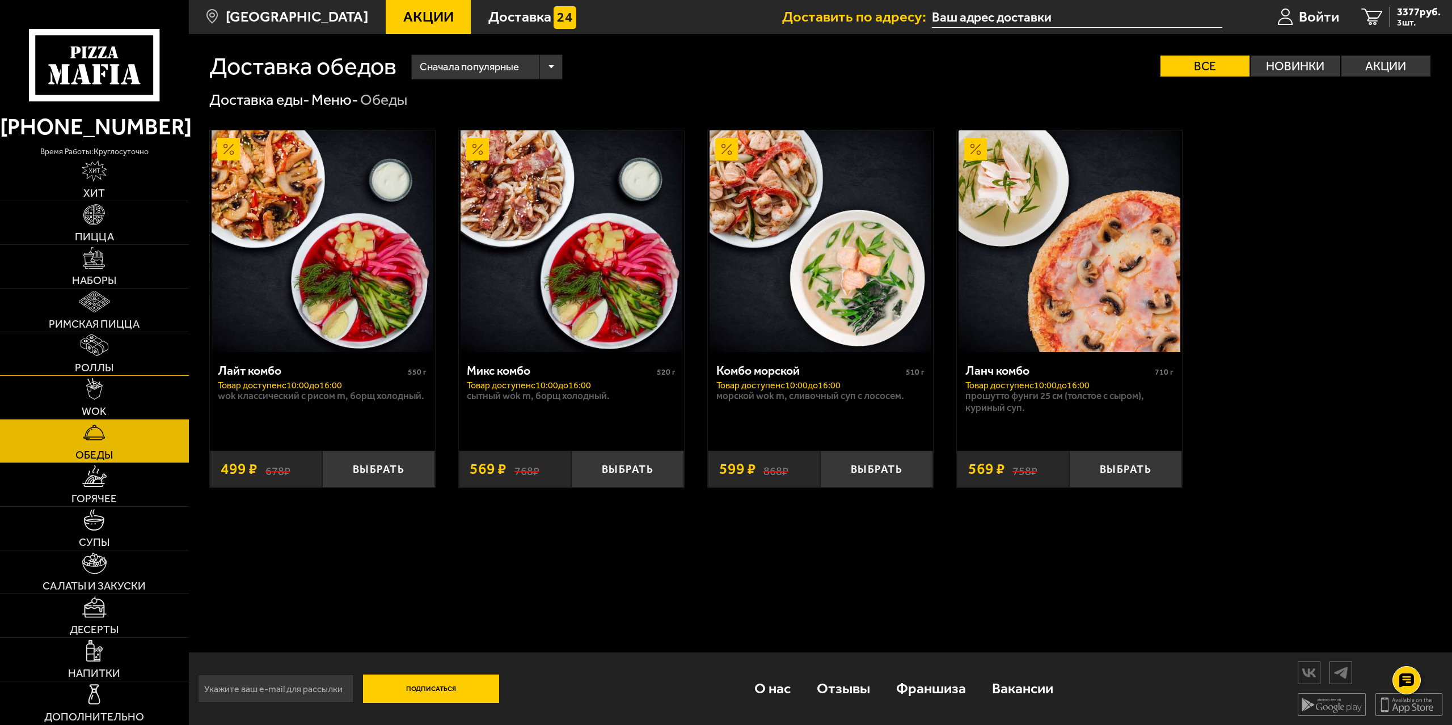
click at [105, 339] on img at bounding box center [95, 346] width 28 height 22
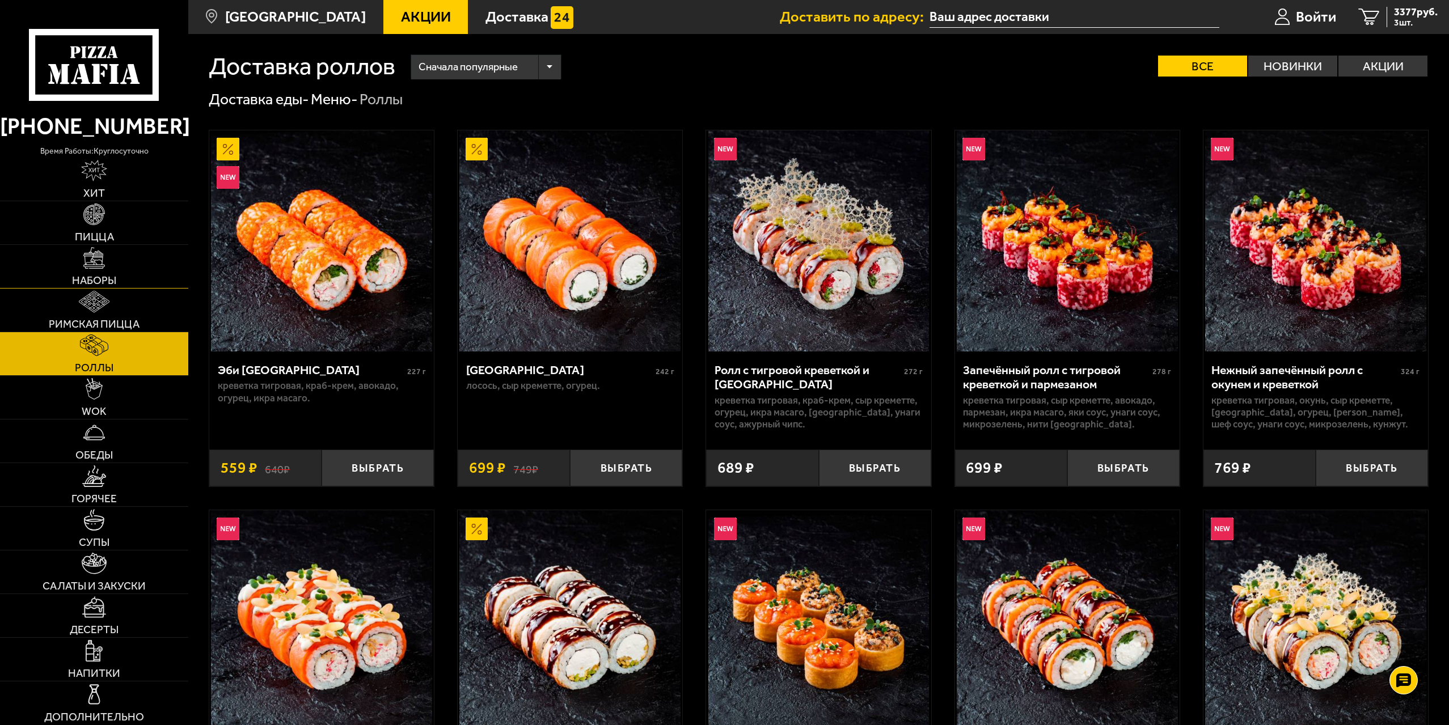
click at [98, 259] on img at bounding box center [94, 258] width 22 height 22
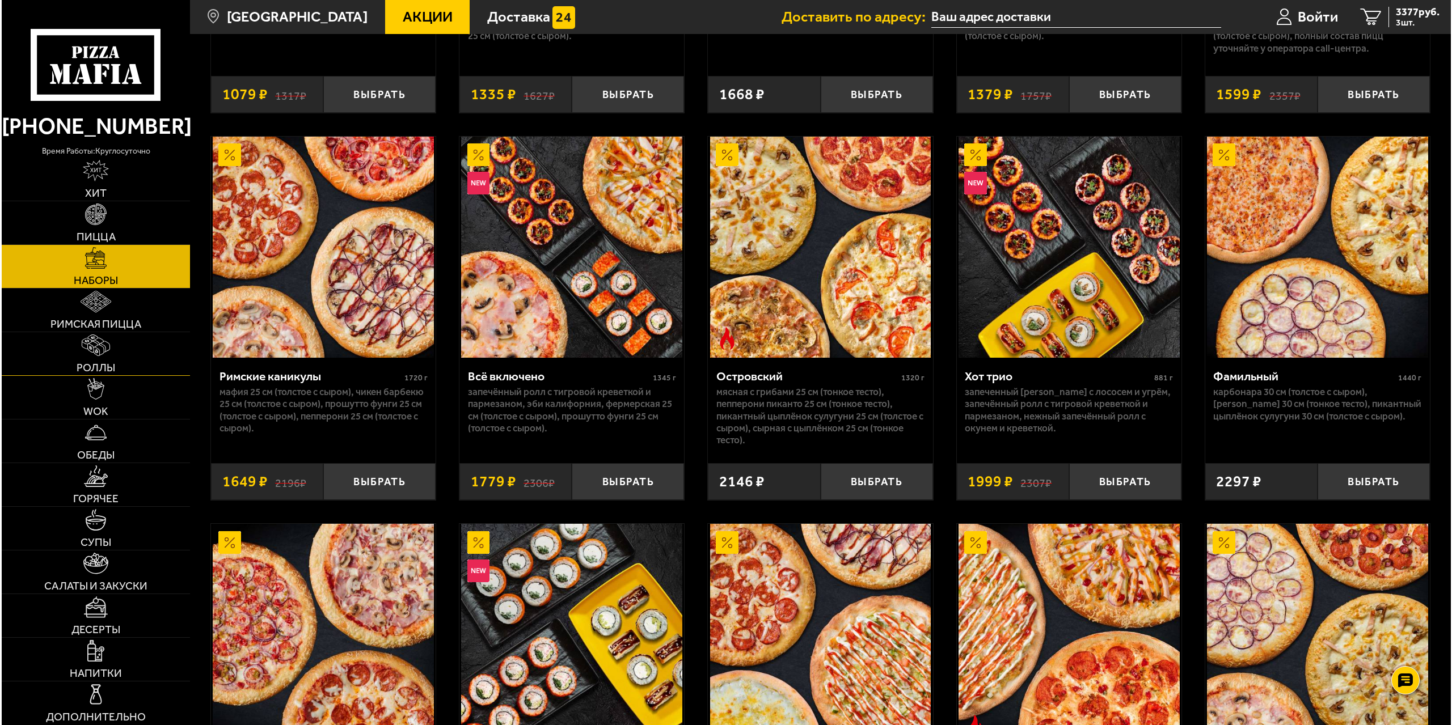
scroll to position [189, 0]
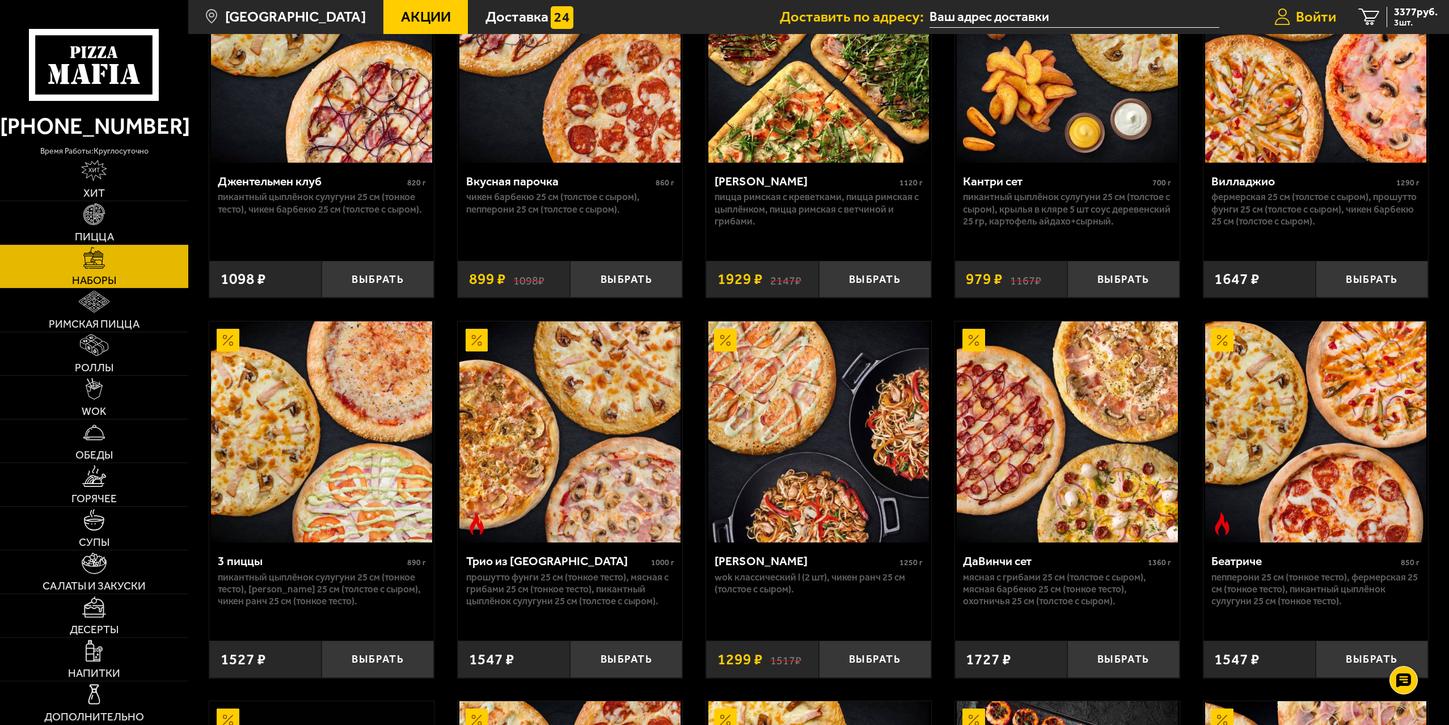
click at [1317, 16] on span "Войти" at bounding box center [1316, 17] width 40 height 15
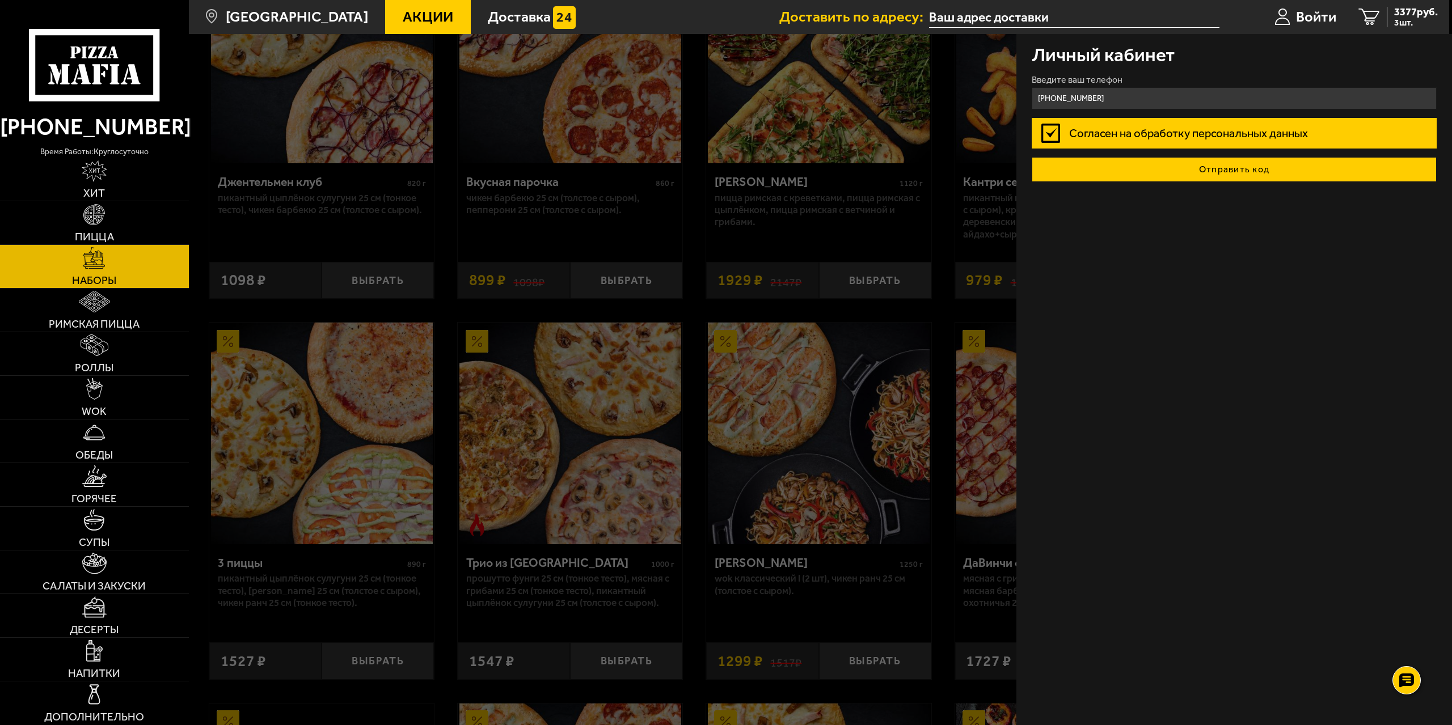
type input "+7 (952) 221-31-26"
click at [1276, 175] on button "Отправить код" at bounding box center [1233, 169] width 405 height 25
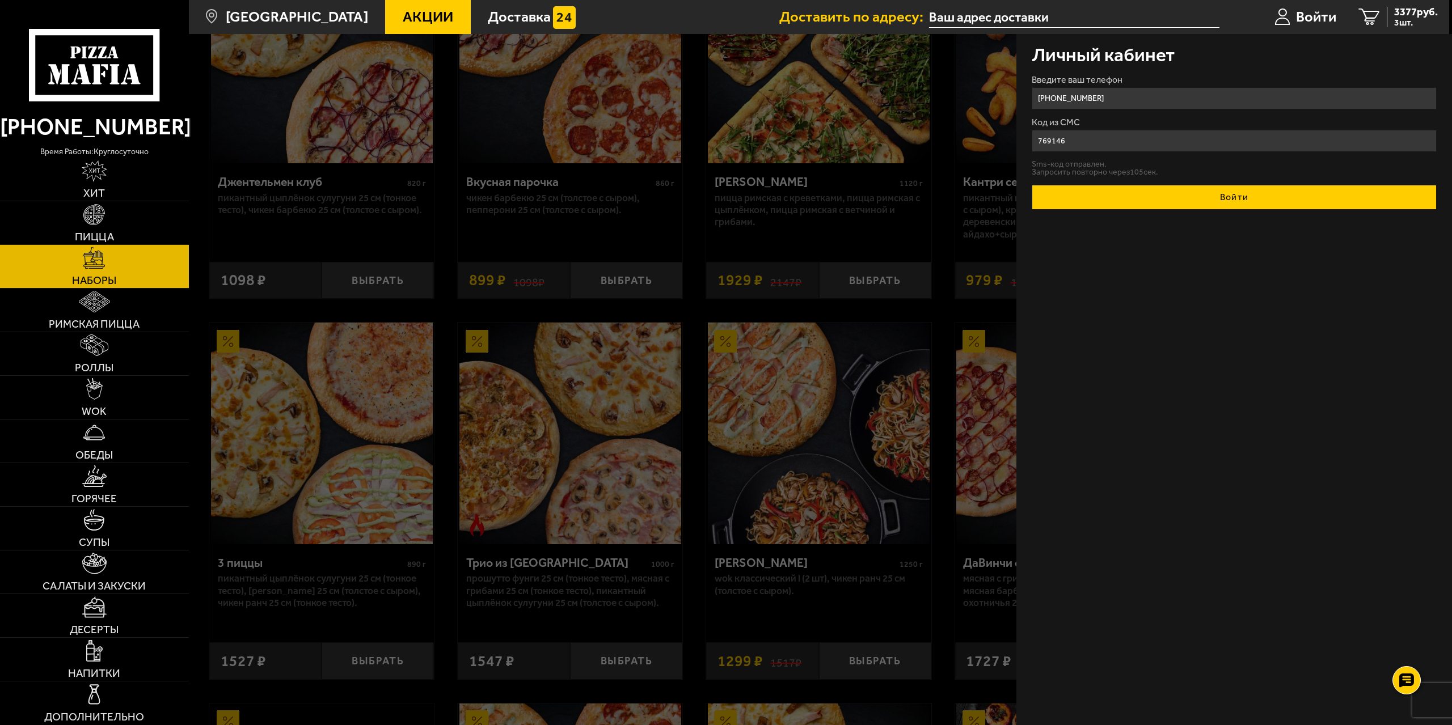
type input "769146"
click at [1240, 197] on button "Войти" at bounding box center [1233, 197] width 405 height 25
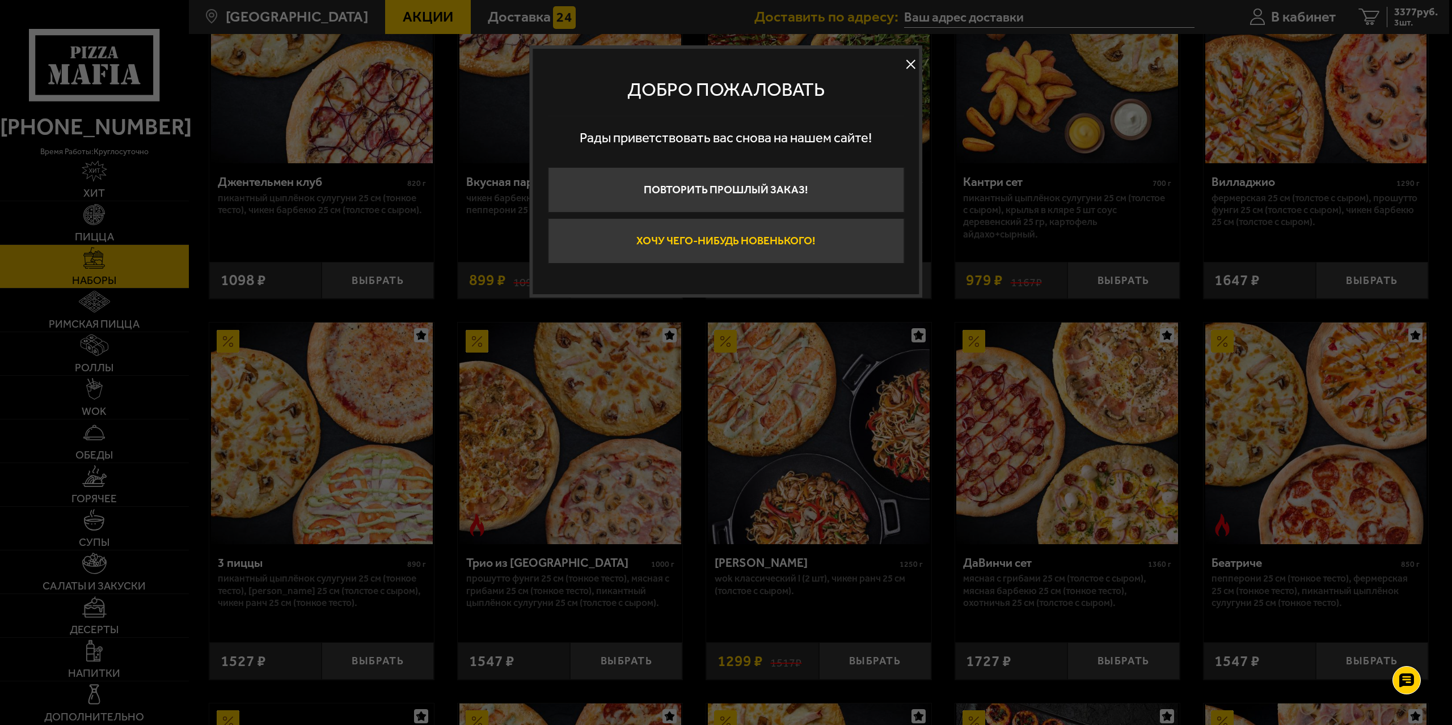
click at [794, 242] on button "Хочу чего-нибудь новенького!" at bounding box center [726, 240] width 356 height 45
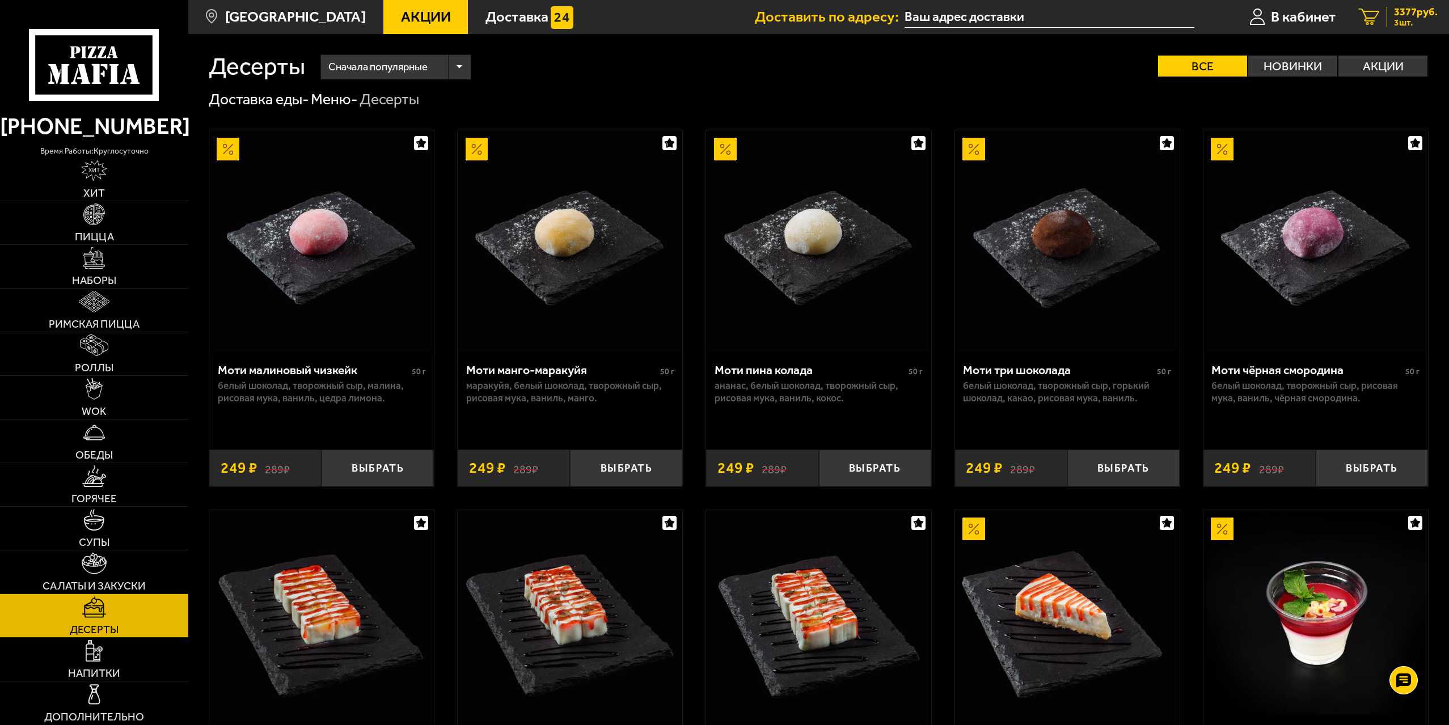
click at [1378, 11] on link "3 3377 руб. 3 шт." at bounding box center [1398, 17] width 102 height 34
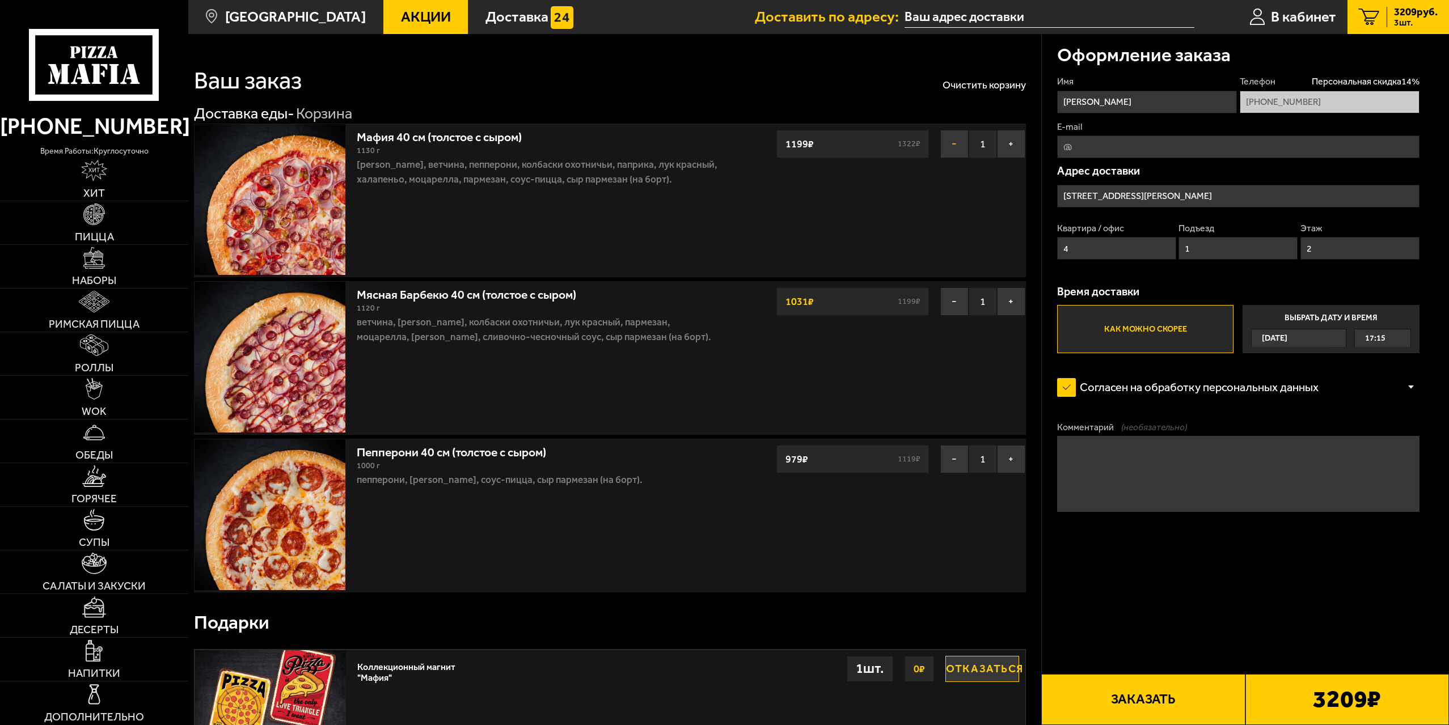
click at [953, 144] on button "−" at bounding box center [954, 144] width 28 height 28
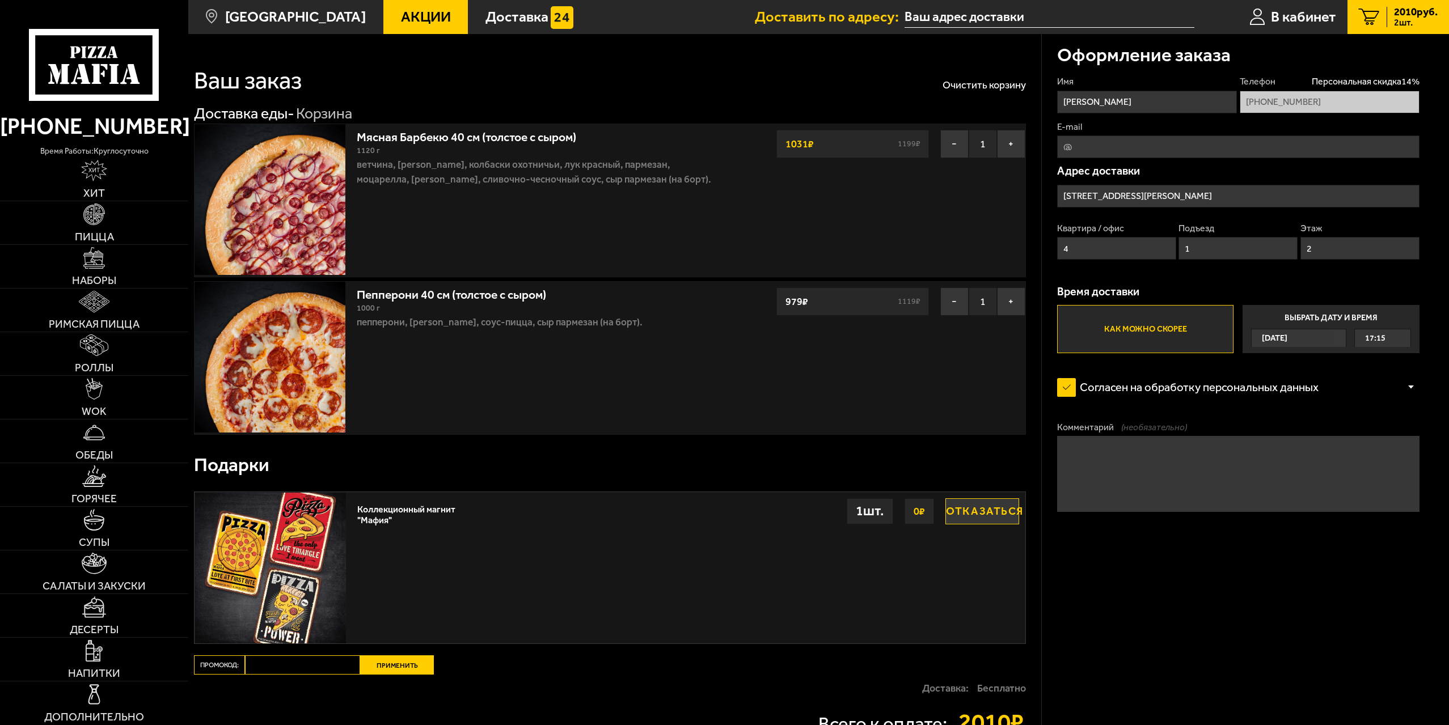
scroll to position [131, 0]
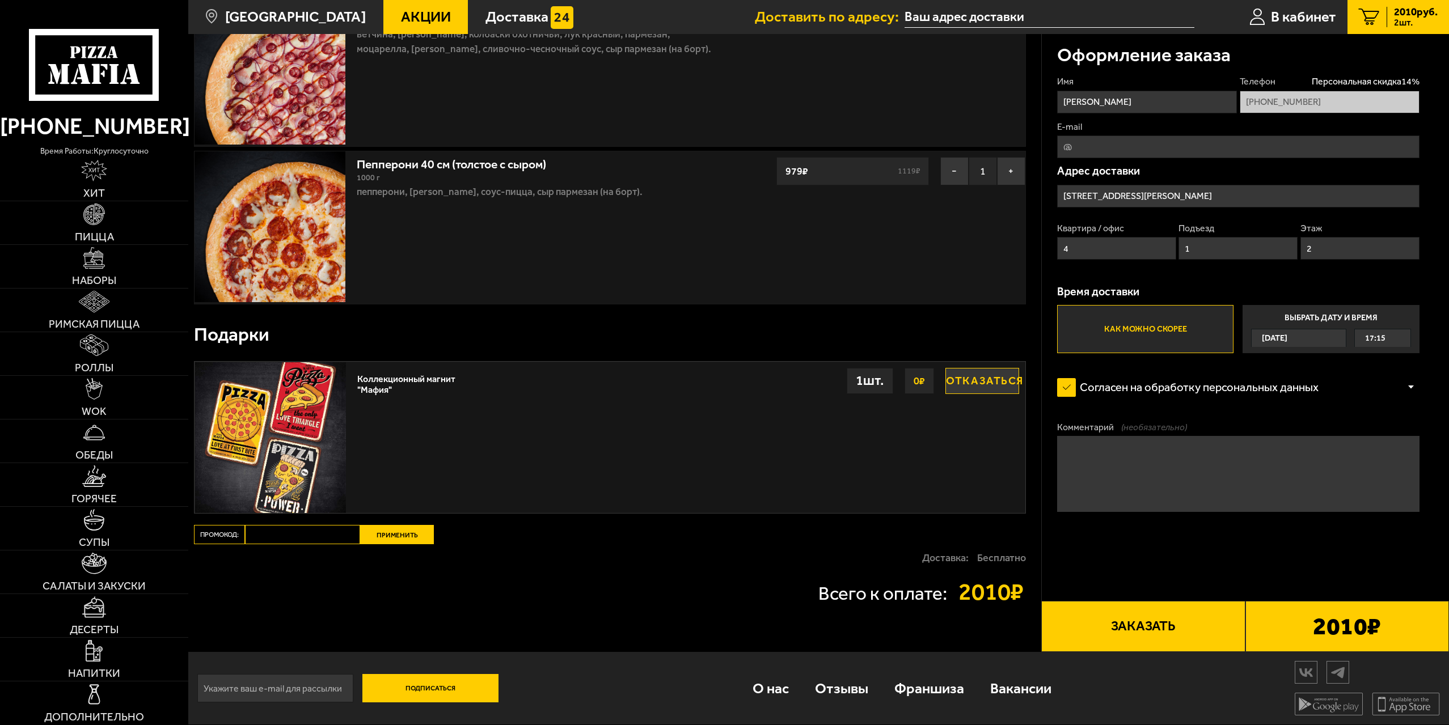
click at [302, 534] on input "Промокод:" at bounding box center [302, 534] width 115 height 19
paste input "WEEK"
type input "WEEK"
click at [413, 538] on button "Применить" at bounding box center [397, 534] width 74 height 19
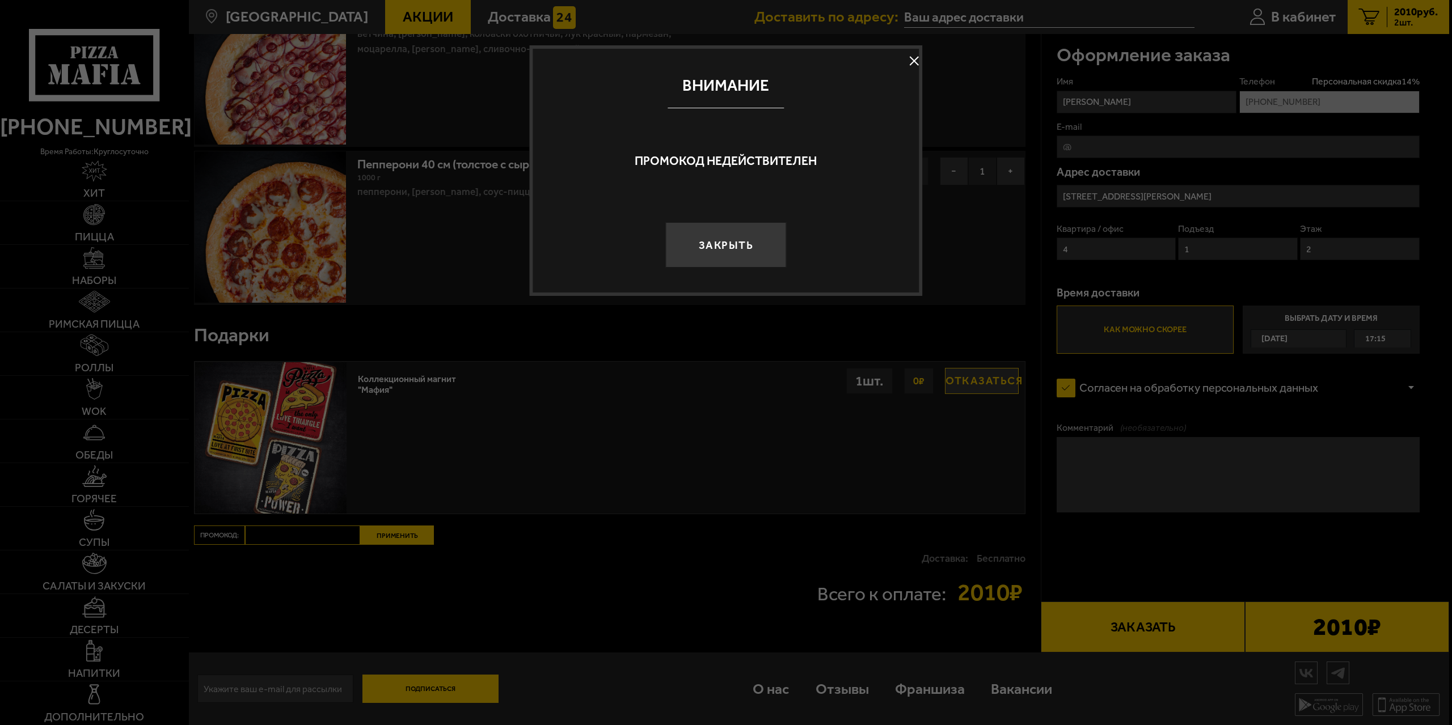
click at [911, 58] on button at bounding box center [914, 61] width 17 height 17
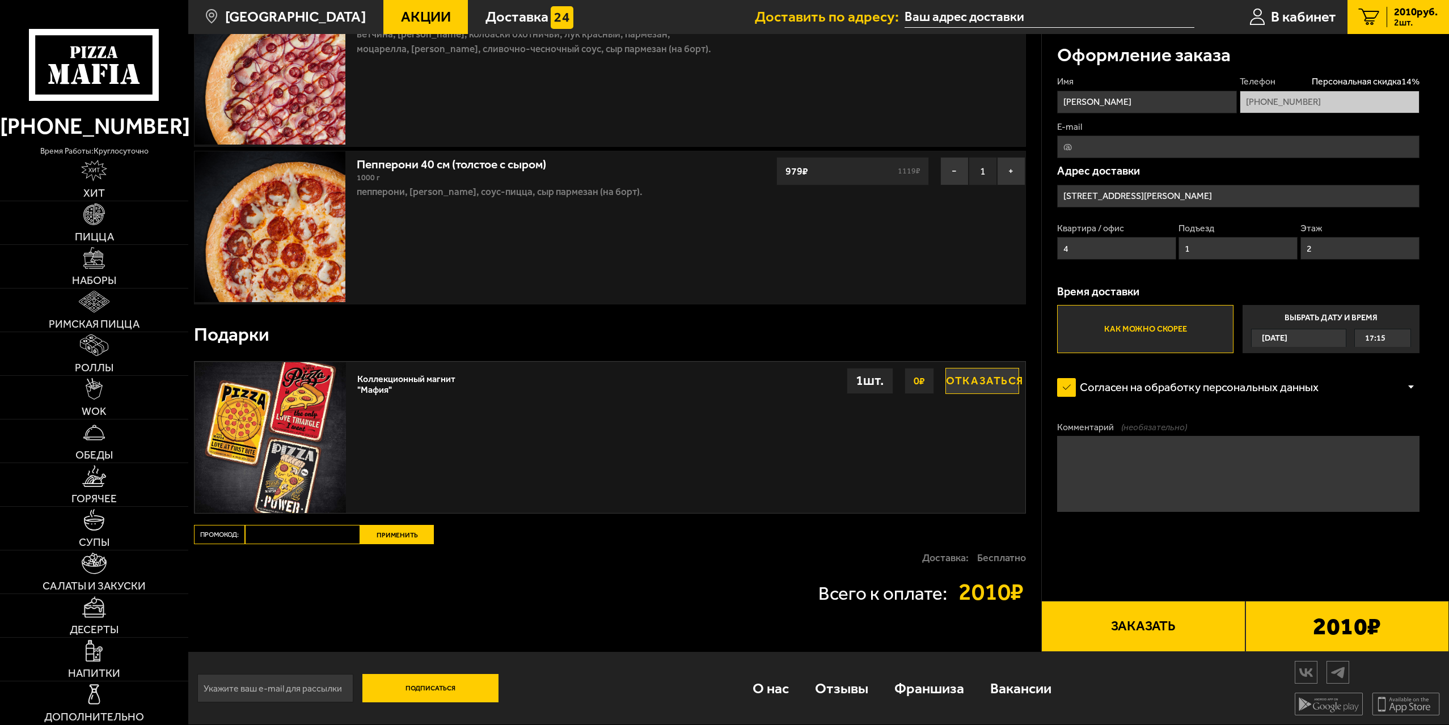
drag, startPoint x: 1177, startPoint y: 627, endPoint x: 1191, endPoint y: 527, distance: 100.3
click at [1191, 527] on div "Оформление заказа Имя Дмитрий Телефон Персональная скидка 14 % +7 (952) 221-31-…" at bounding box center [1245, 278] width 408 height 748
click at [1159, 149] on input "E-mail" at bounding box center [1238, 147] width 362 height 23
type input "IzarazaI@mail.ru"
click at [1151, 634] on button "Заказать" at bounding box center [1143, 626] width 204 height 51
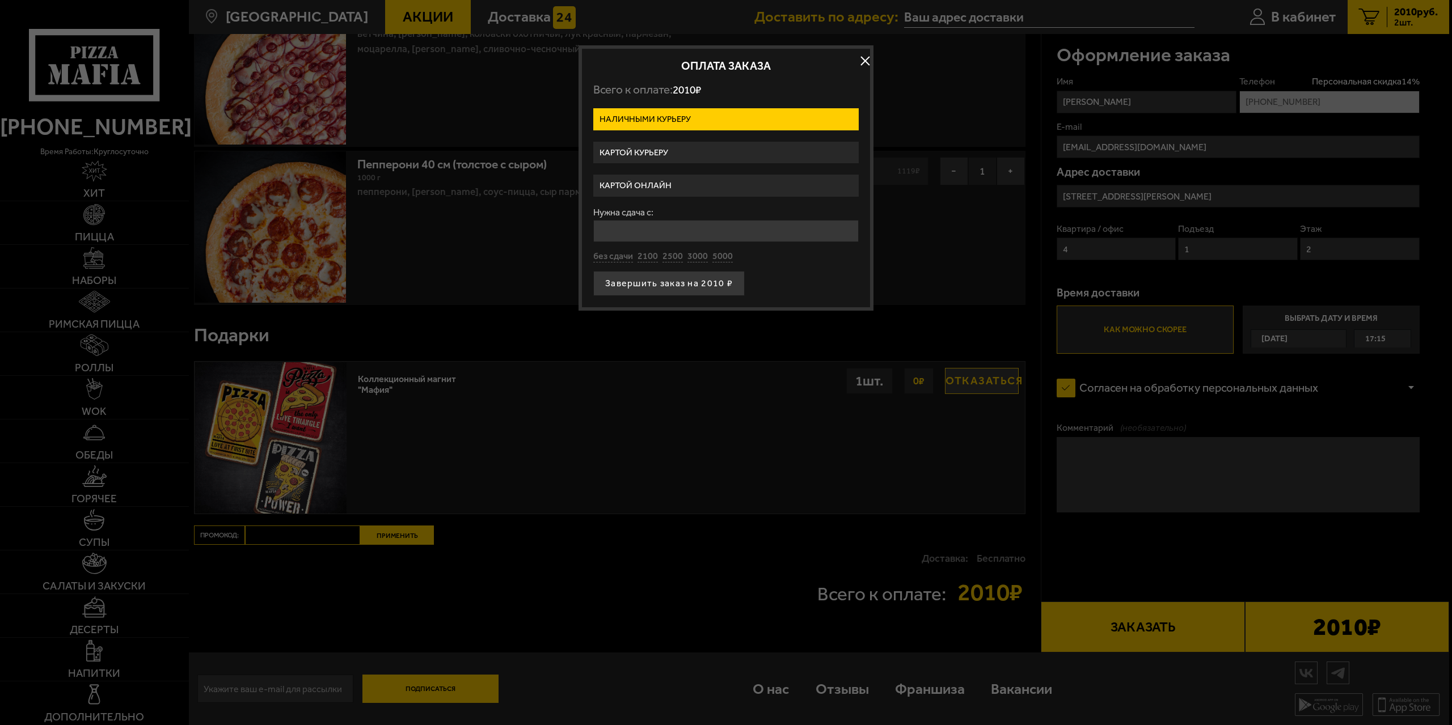
click at [679, 184] on label "Картой онлайн" at bounding box center [725, 186] width 265 height 22
click at [0, 0] on input "Картой онлайн" at bounding box center [0, 0] width 0 height 0
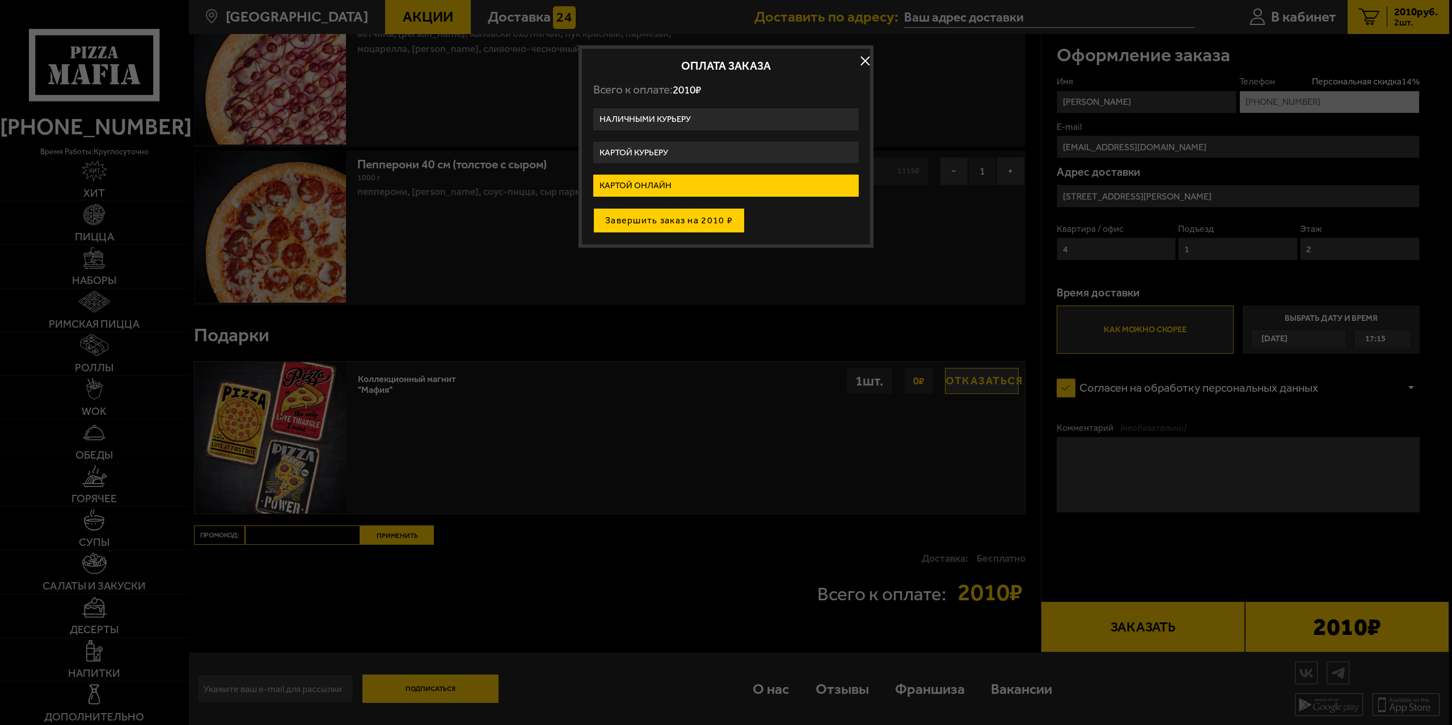
click at [685, 217] on button "Завершить заказ на 2010 ₽" at bounding box center [668, 220] width 151 height 25
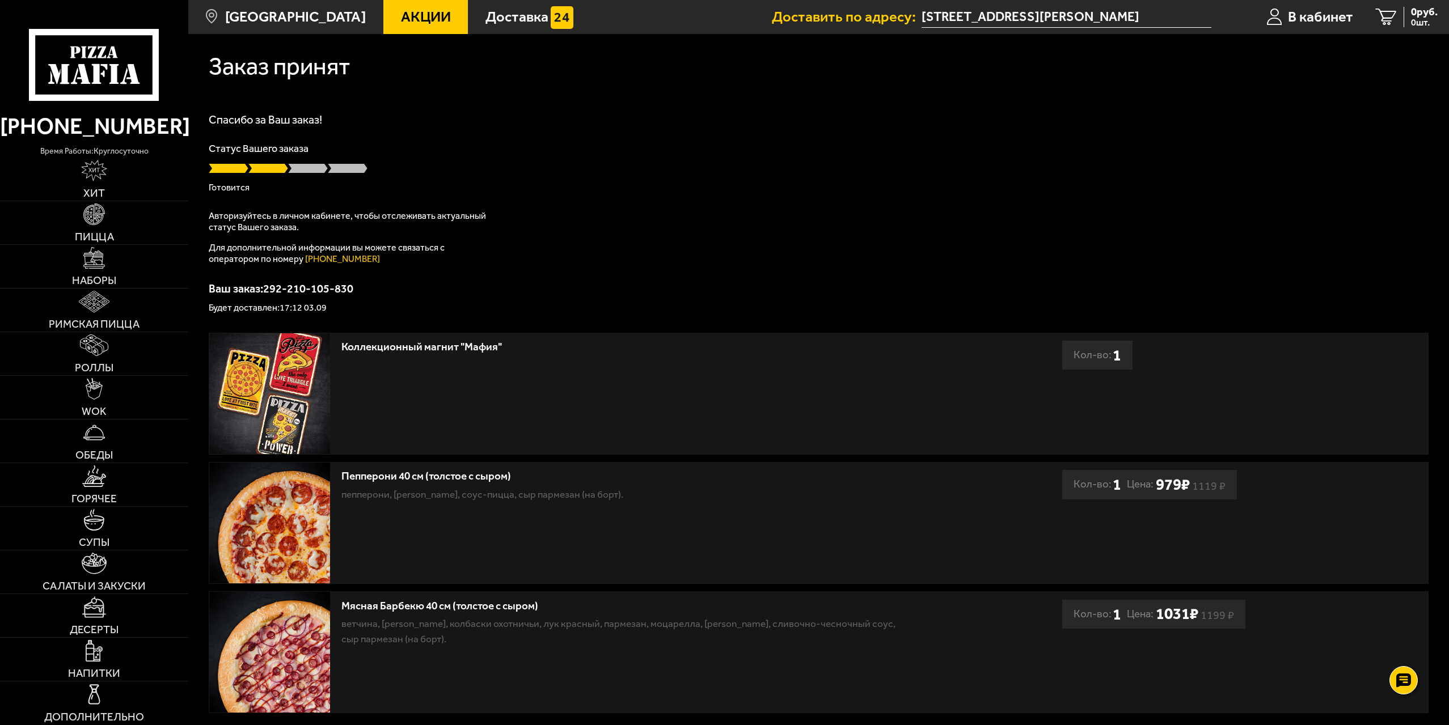
click at [613, 117] on h1 "Спасибо за Ваш заказ!" at bounding box center [819, 119] width 1220 height 11
